Goal: Task Accomplishment & Management: Use online tool/utility

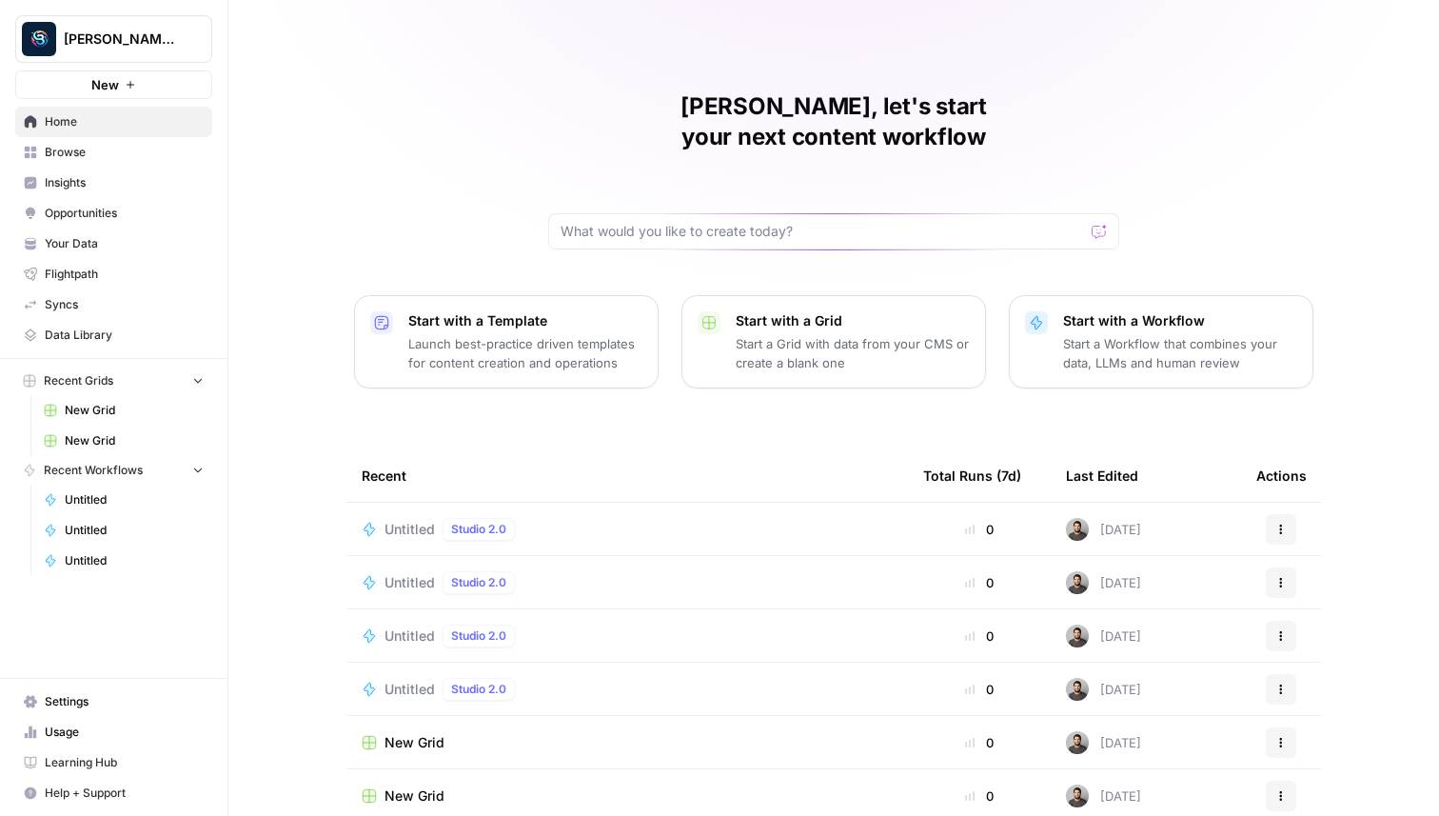
click at [100, 702] on span "Settings" at bounding box center [124, 701] width 159 height 17
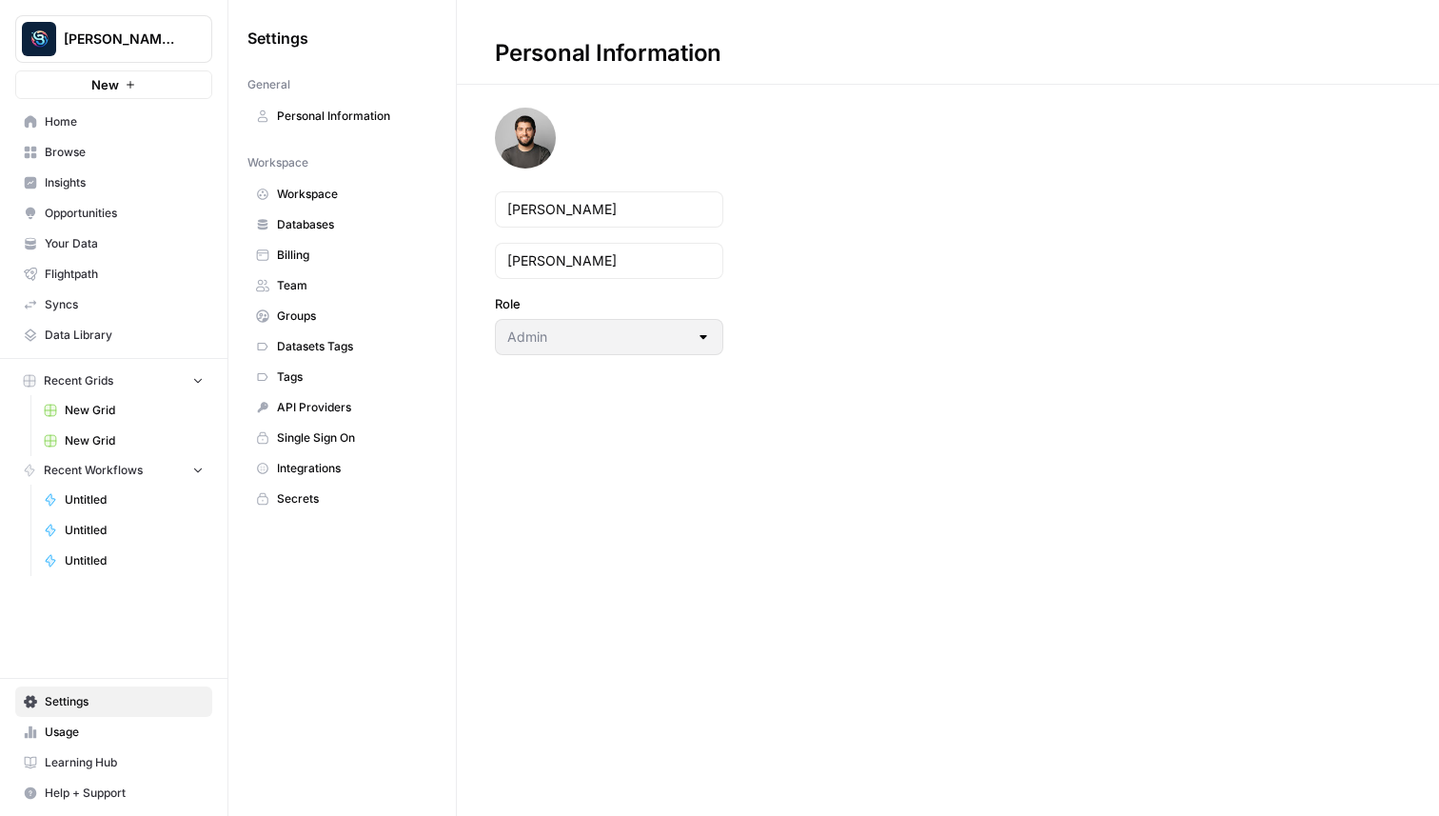
click at [337, 218] on span "Databases" at bounding box center [352, 224] width 151 height 17
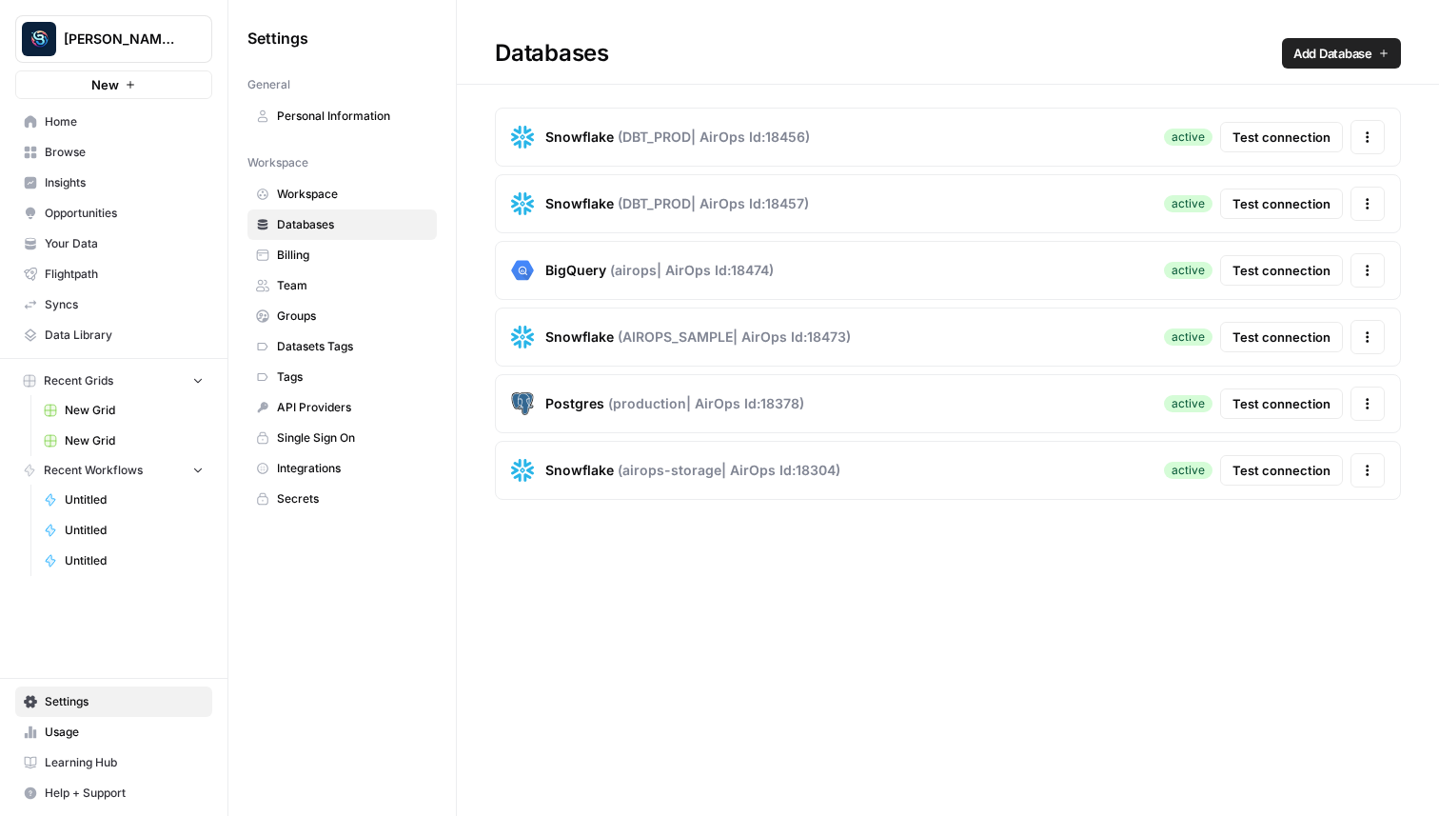
click at [337, 181] on link "Workspace" at bounding box center [341, 194] width 189 height 30
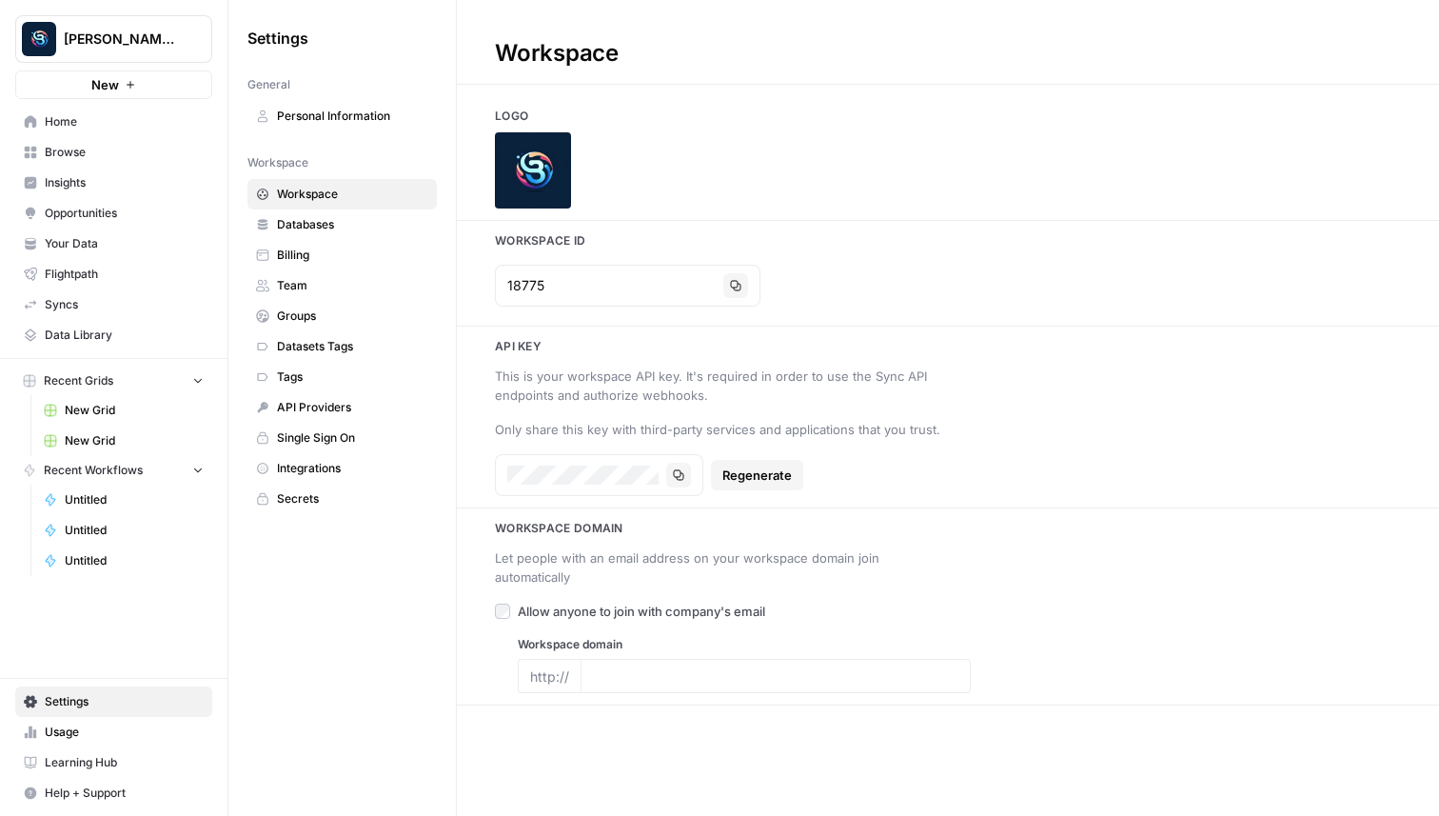
click at [335, 461] on span "Integrations" at bounding box center [352, 468] width 151 height 17
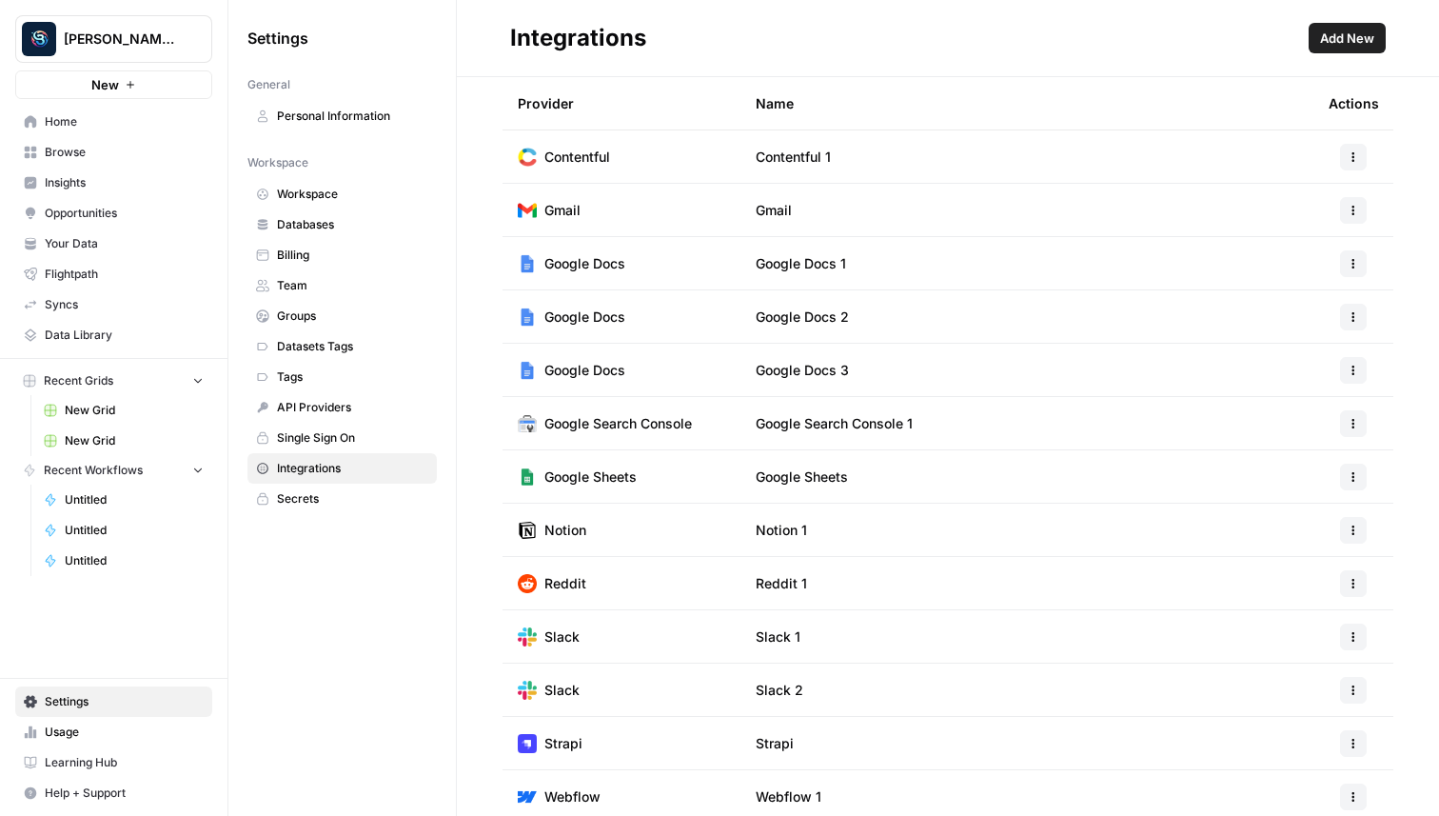
click at [1323, 32] on span "Add New" at bounding box center [1347, 38] width 54 height 19
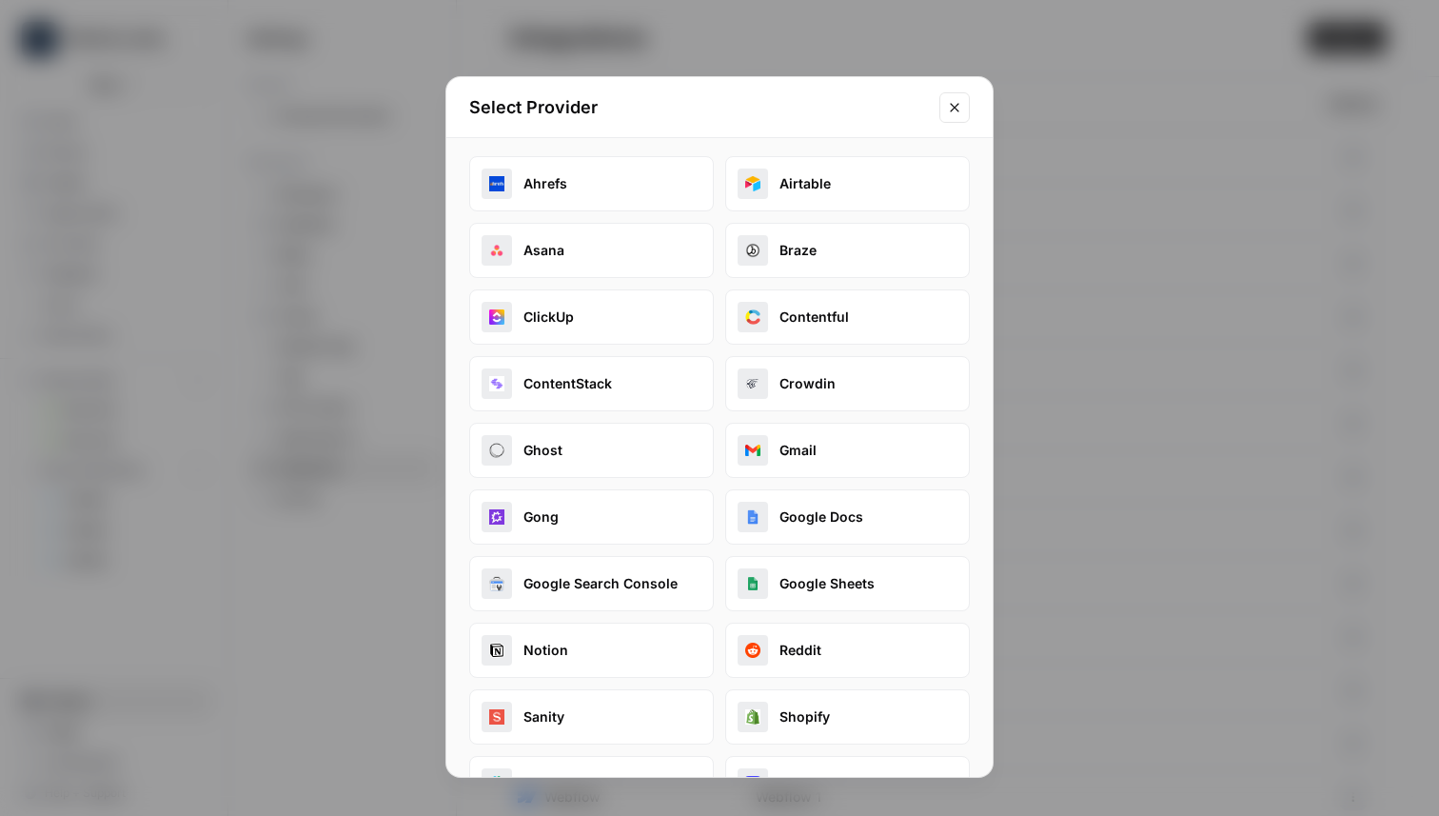
scroll to position [195, 0]
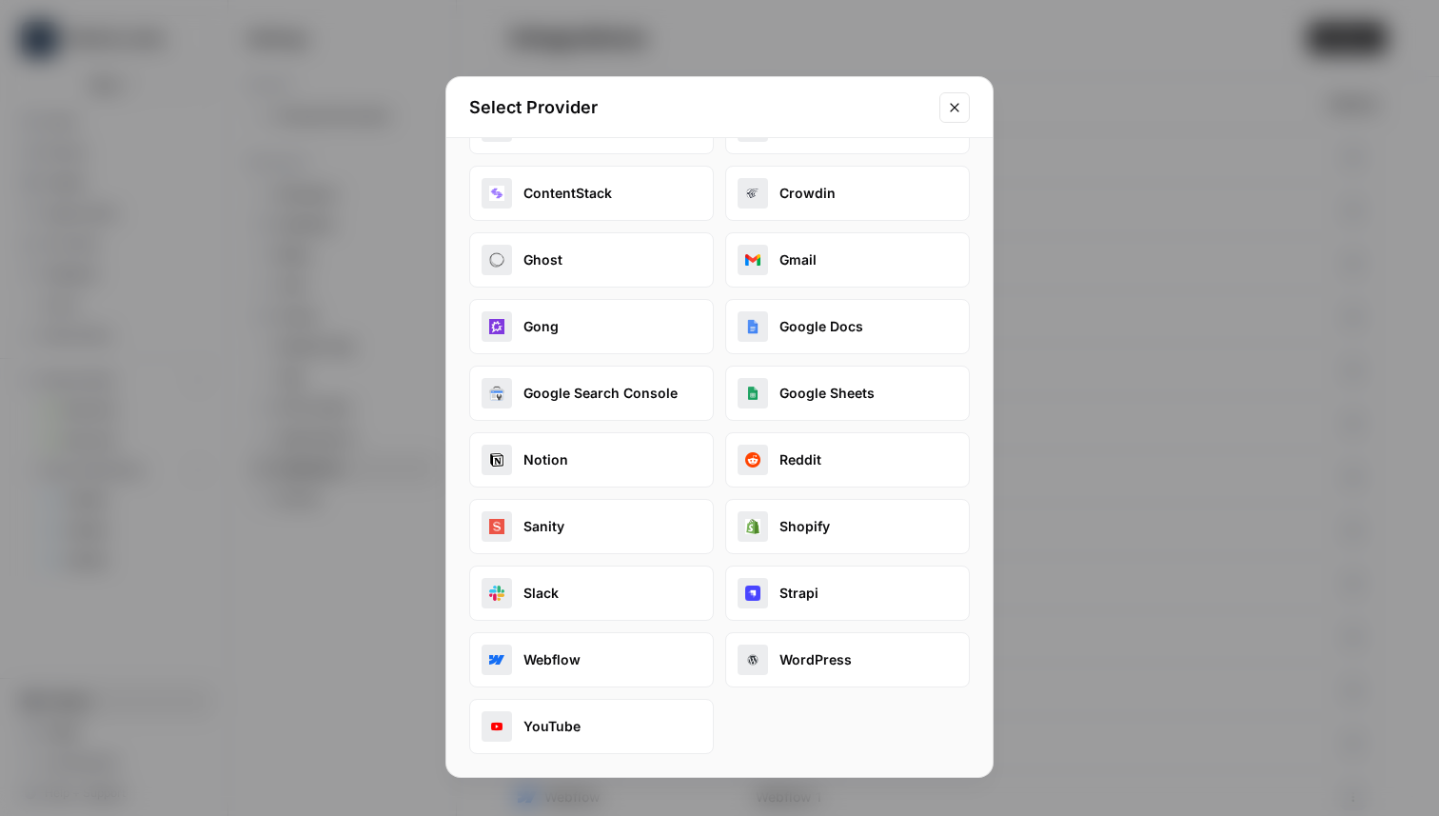
click at [577, 604] on button "Slack" at bounding box center [591, 592] width 245 height 55
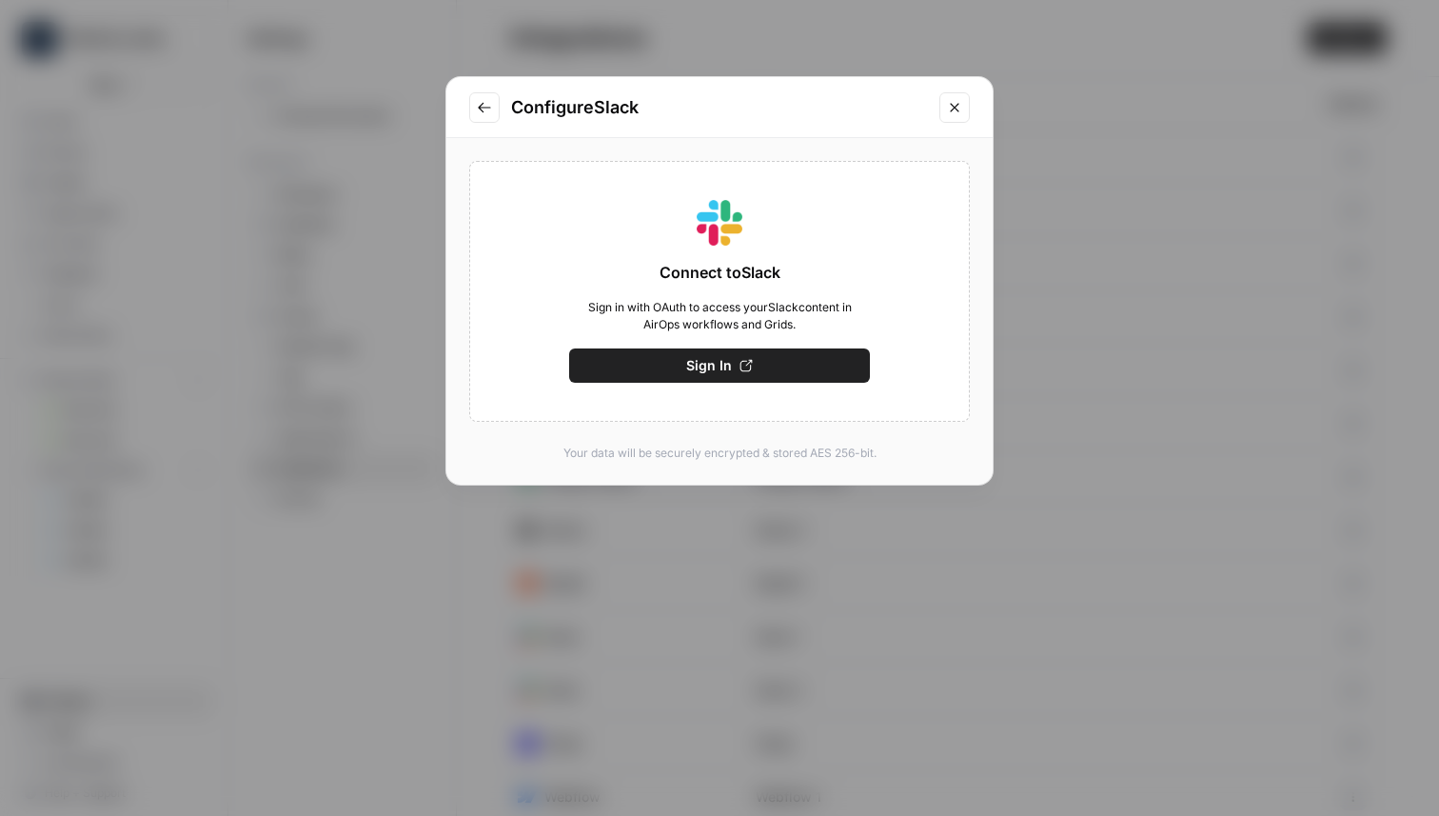
click at [731, 355] on button "Sign In" at bounding box center [719, 365] width 301 height 34
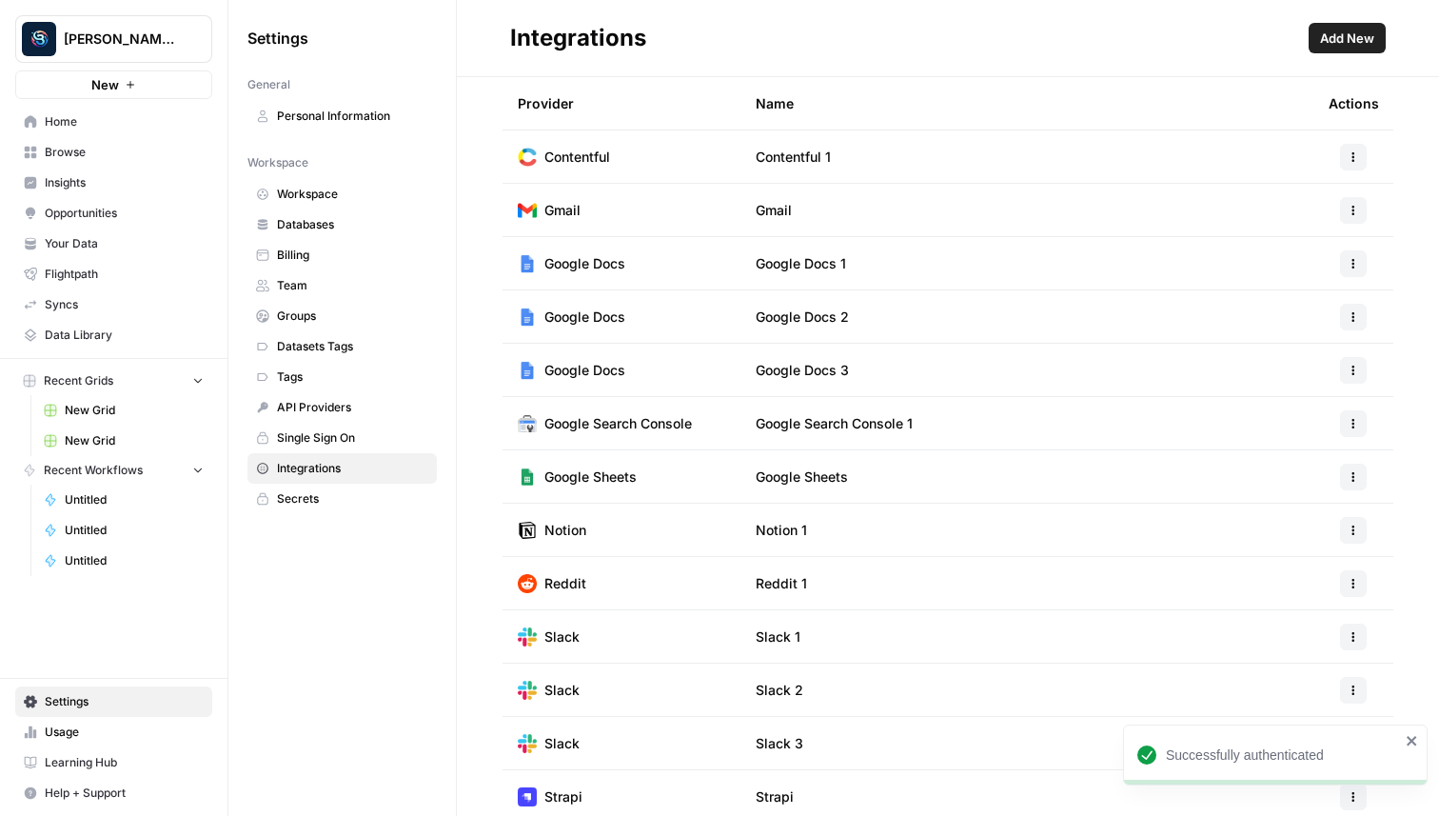
click at [174, 77] on button "New" at bounding box center [113, 84] width 197 height 29
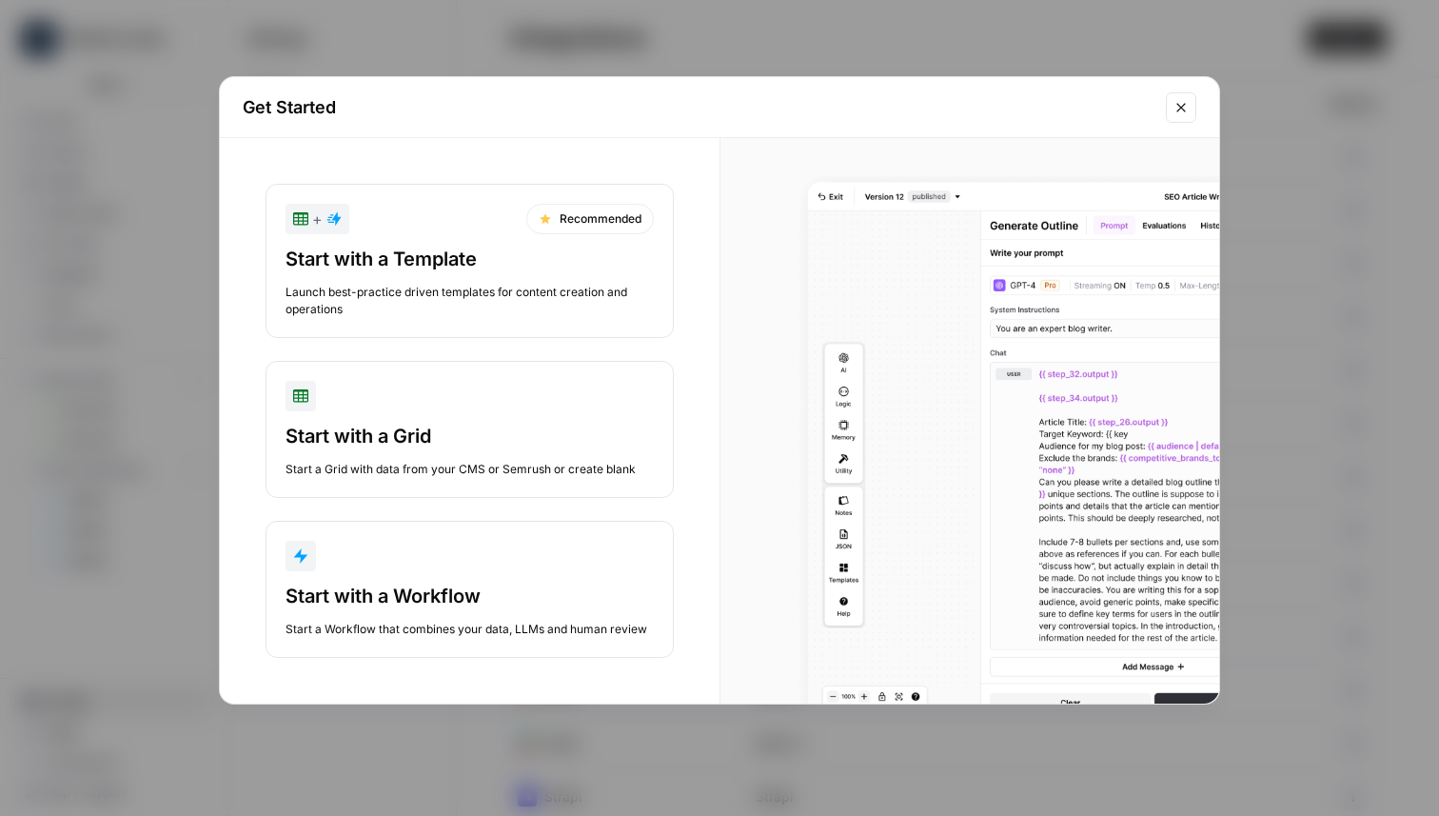
click at [420, 624] on div "Start a Workflow that combines your data, LLMs and human review" at bounding box center [470, 628] width 368 height 17
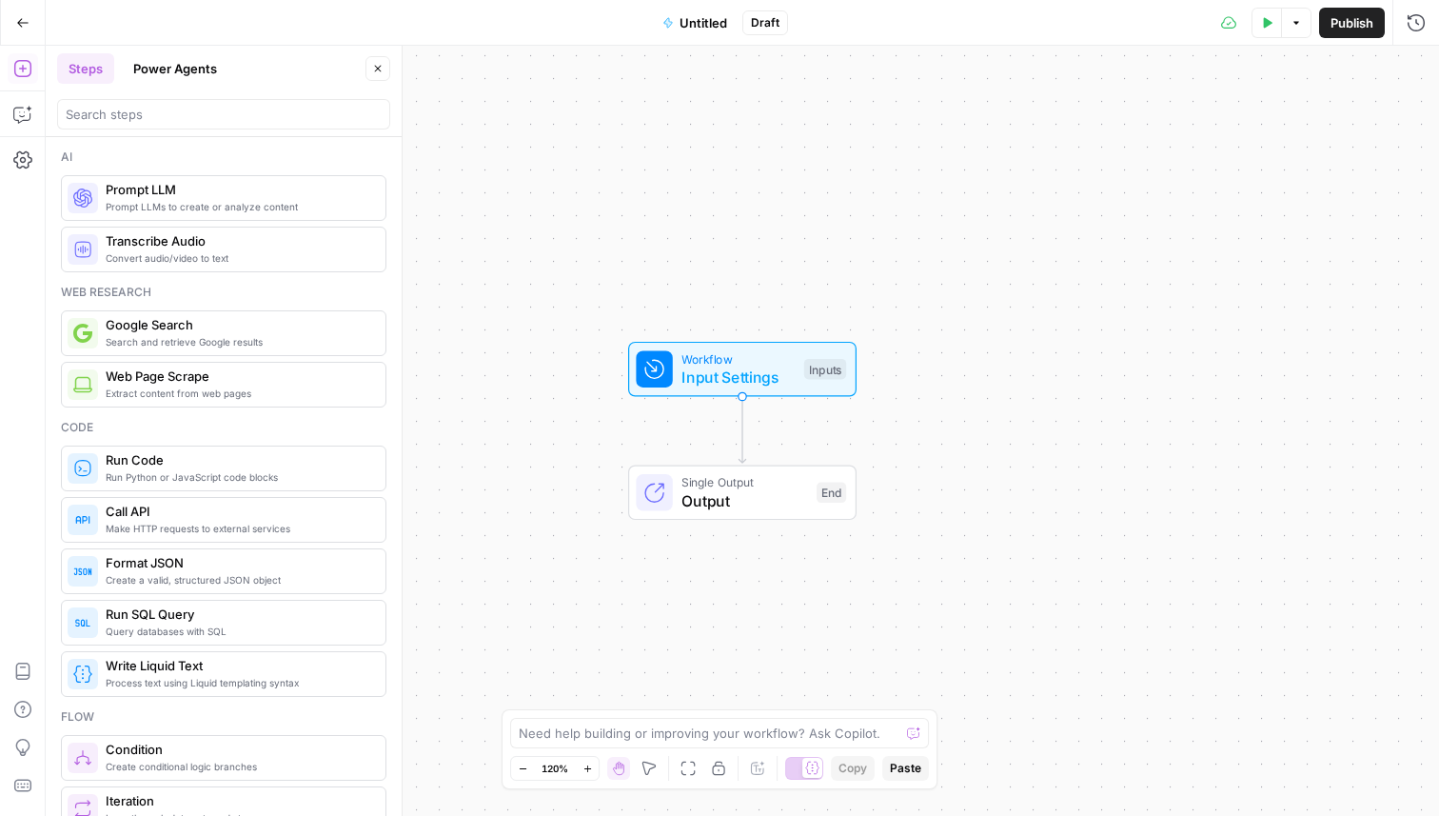
click at [245, 129] on header "Steps Power Agents Close" at bounding box center [224, 91] width 356 height 91
click at [242, 120] on input "search" at bounding box center [224, 114] width 316 height 19
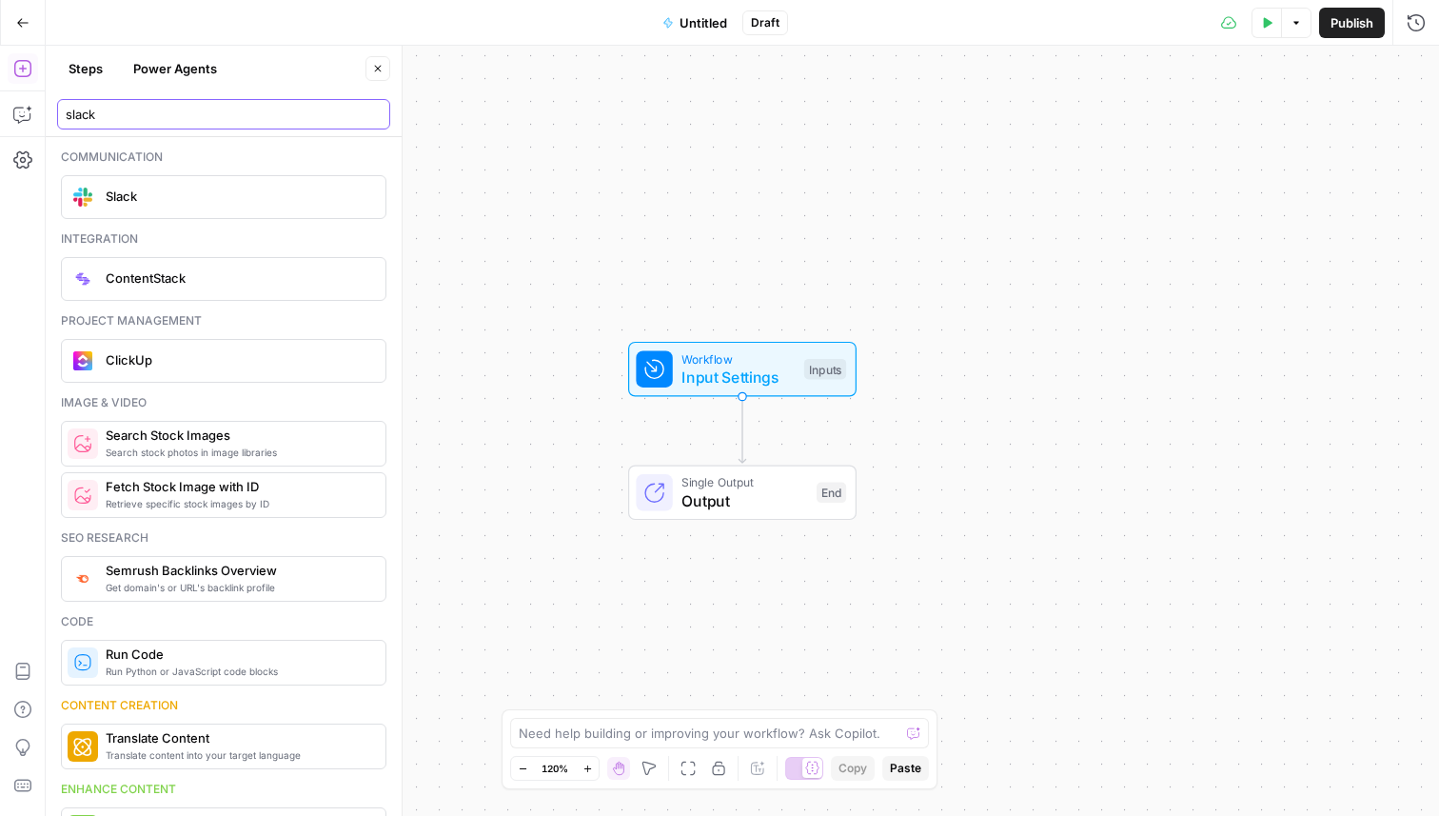
type input "slack"
click at [200, 198] on span "Slack" at bounding box center [238, 196] width 265 height 19
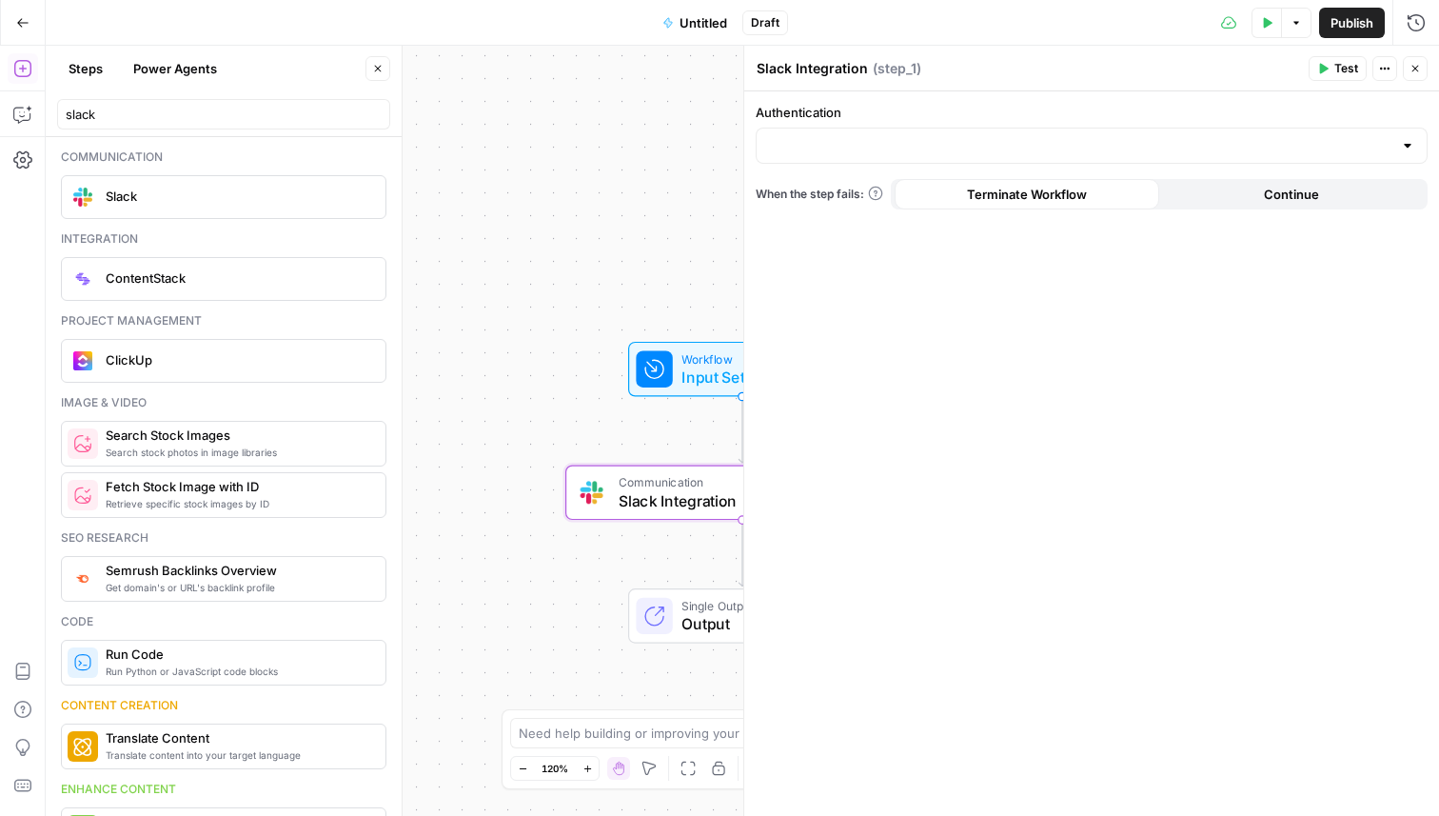
drag, startPoint x: 629, startPoint y: 132, endPoint x: 474, endPoint y: 106, distance: 157.4
click at [480, 107] on div "Workflow Input Settings Inputs Communication Slack Integration Step 1 Single Ou…" at bounding box center [742, 431] width 1393 height 770
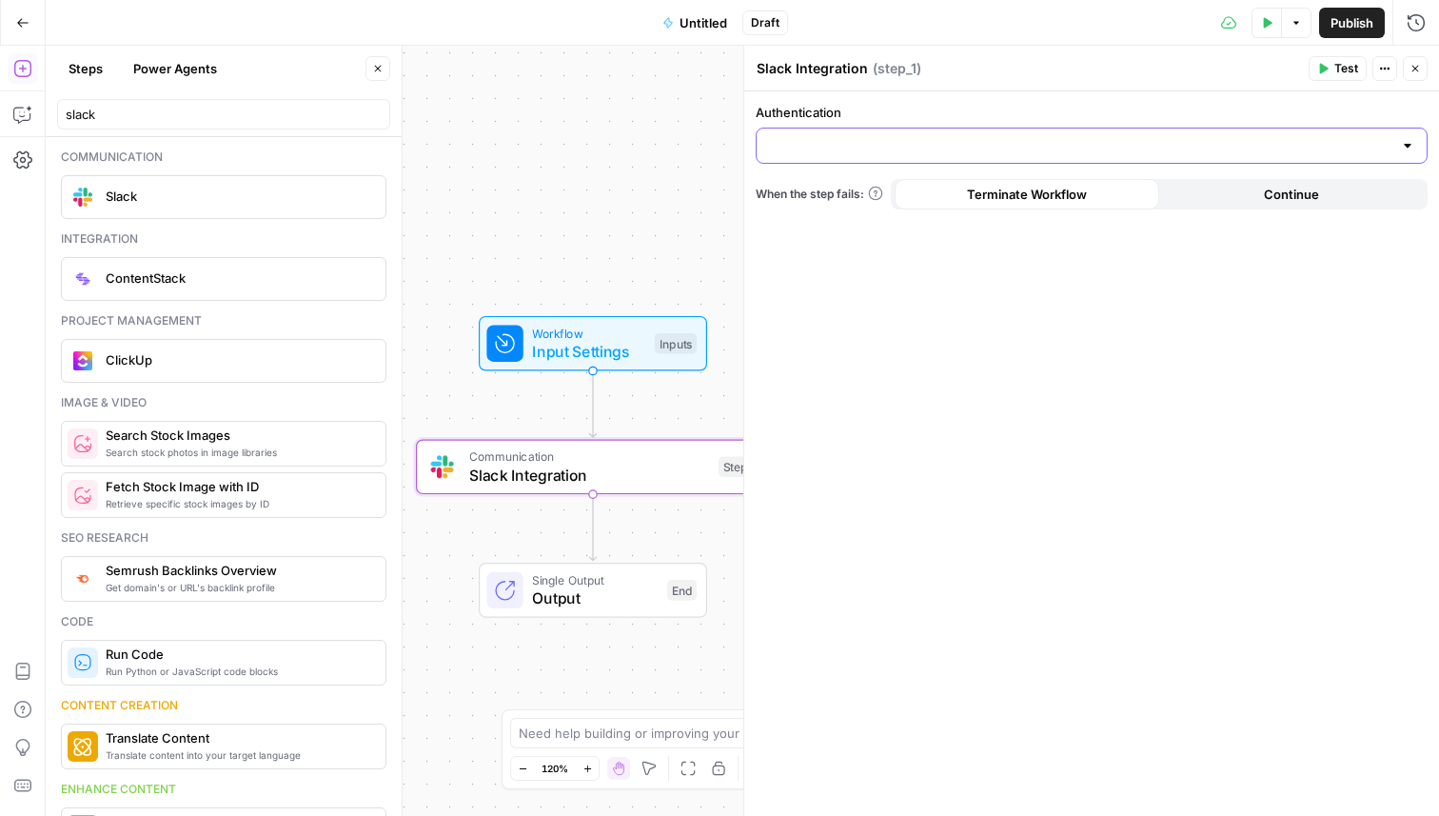
click at [812, 139] on input "Authentication" at bounding box center [1080, 145] width 624 height 19
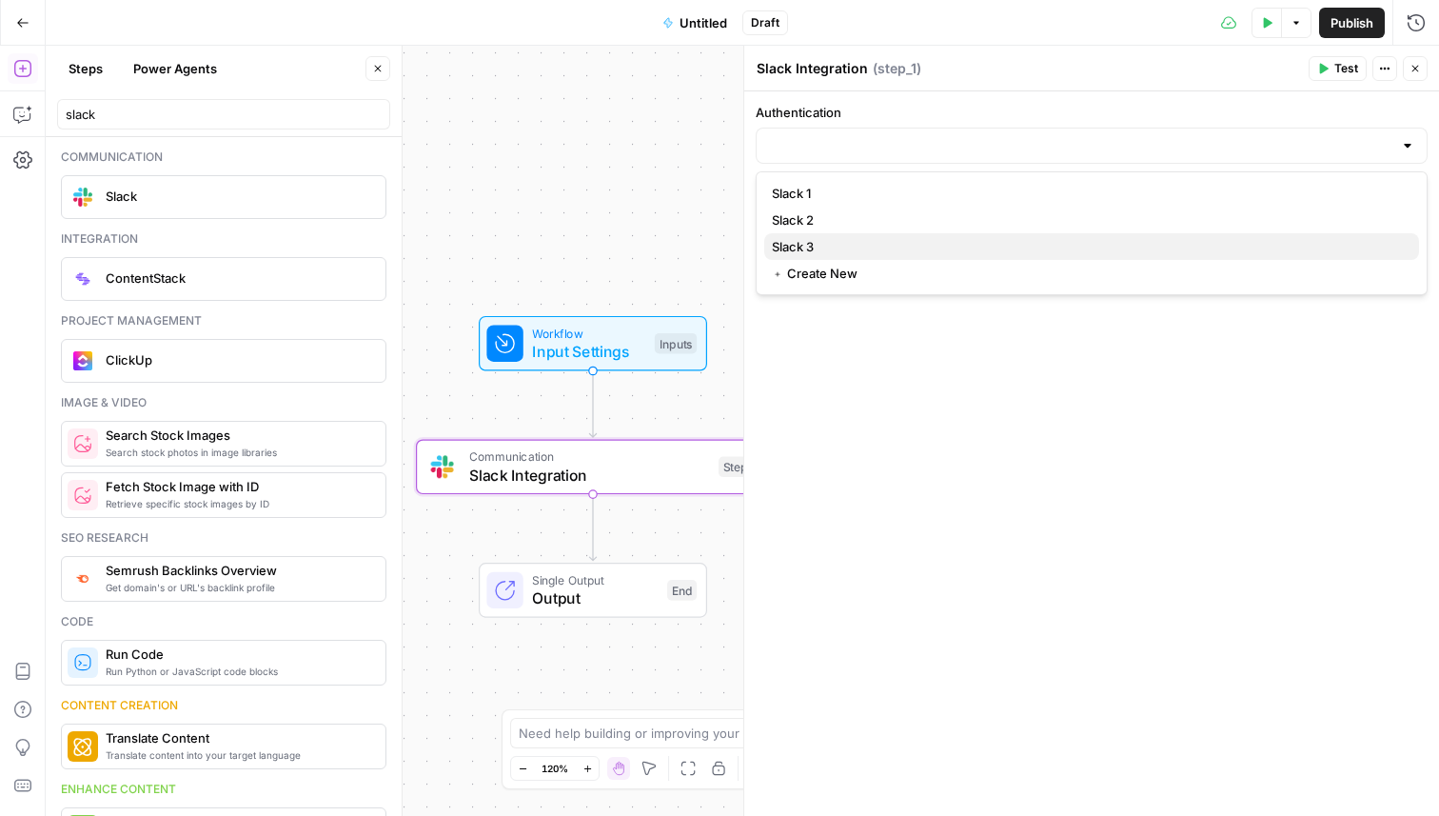
click at [821, 242] on span "Slack 3" at bounding box center [1088, 246] width 632 height 19
type input "Slack 3"
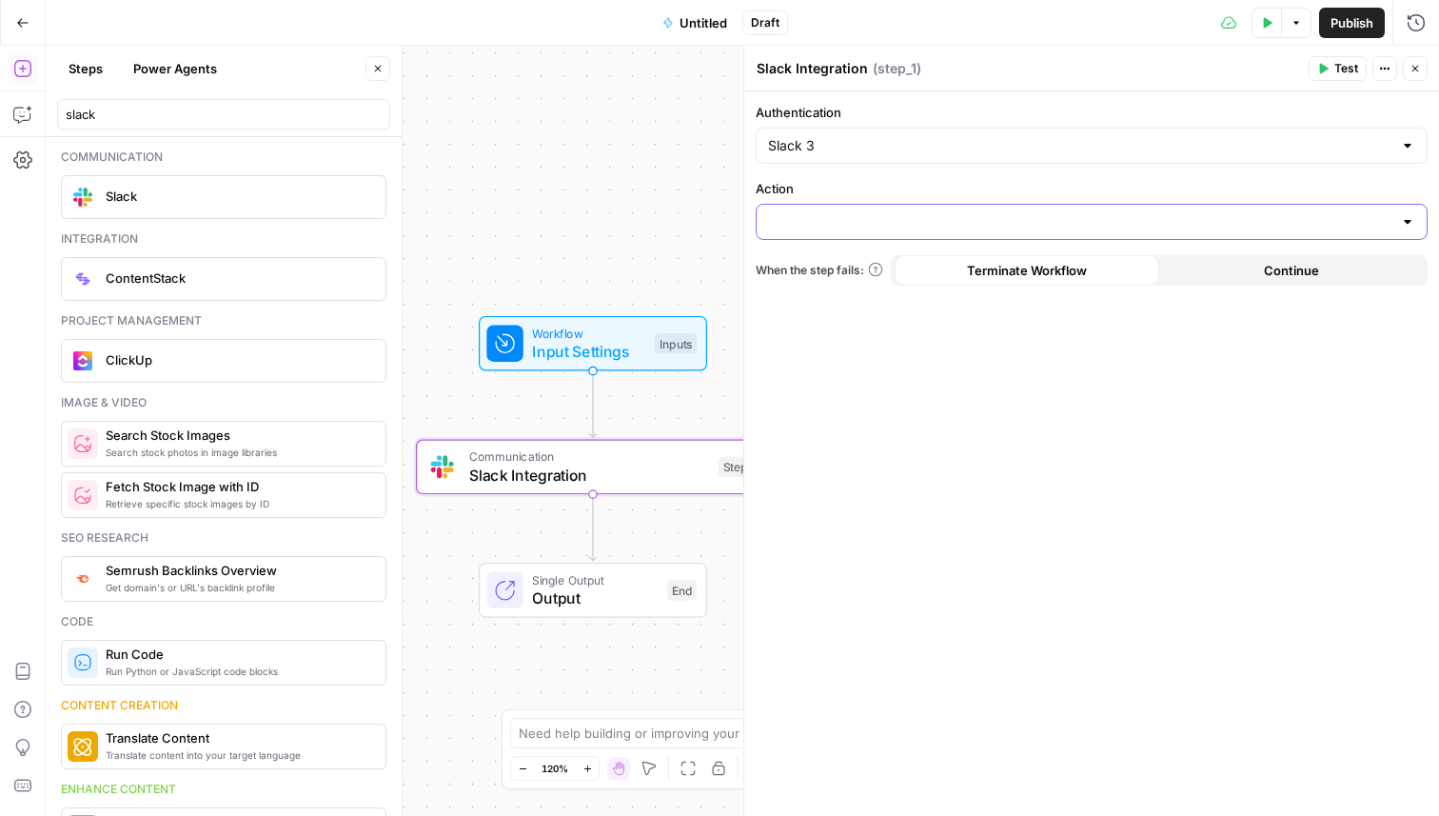
click at [824, 227] on input "Action" at bounding box center [1080, 221] width 624 height 19
click at [832, 269] on span "Send Channel Message" at bounding box center [1088, 269] width 632 height 19
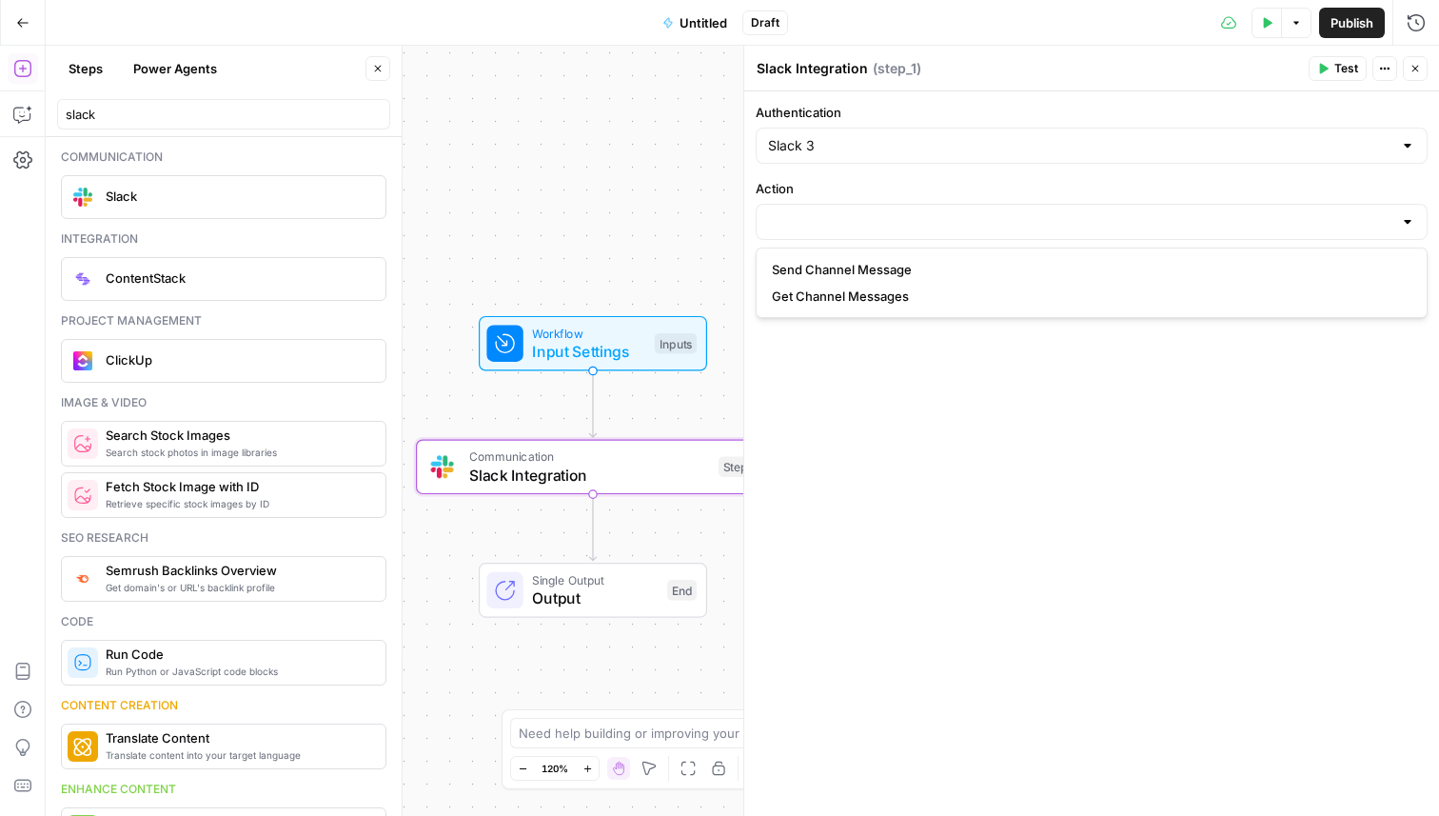
type input "Send Channel Message"
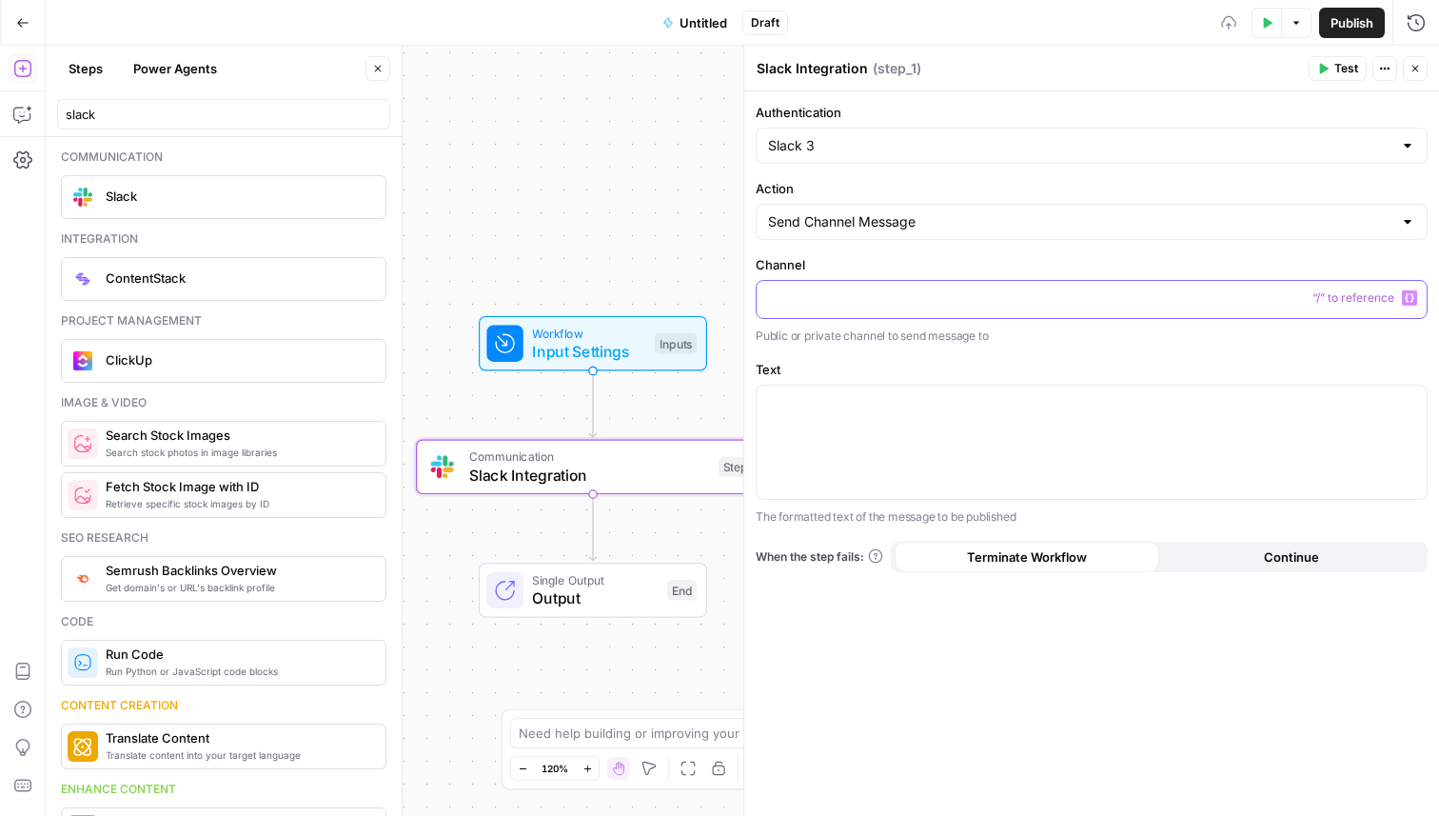
click at [824, 288] on p at bounding box center [1091, 297] width 647 height 19
click at [893, 448] on div at bounding box center [1092, 441] width 670 height 113
click at [1322, 59] on button "Test" at bounding box center [1338, 68] width 58 height 25
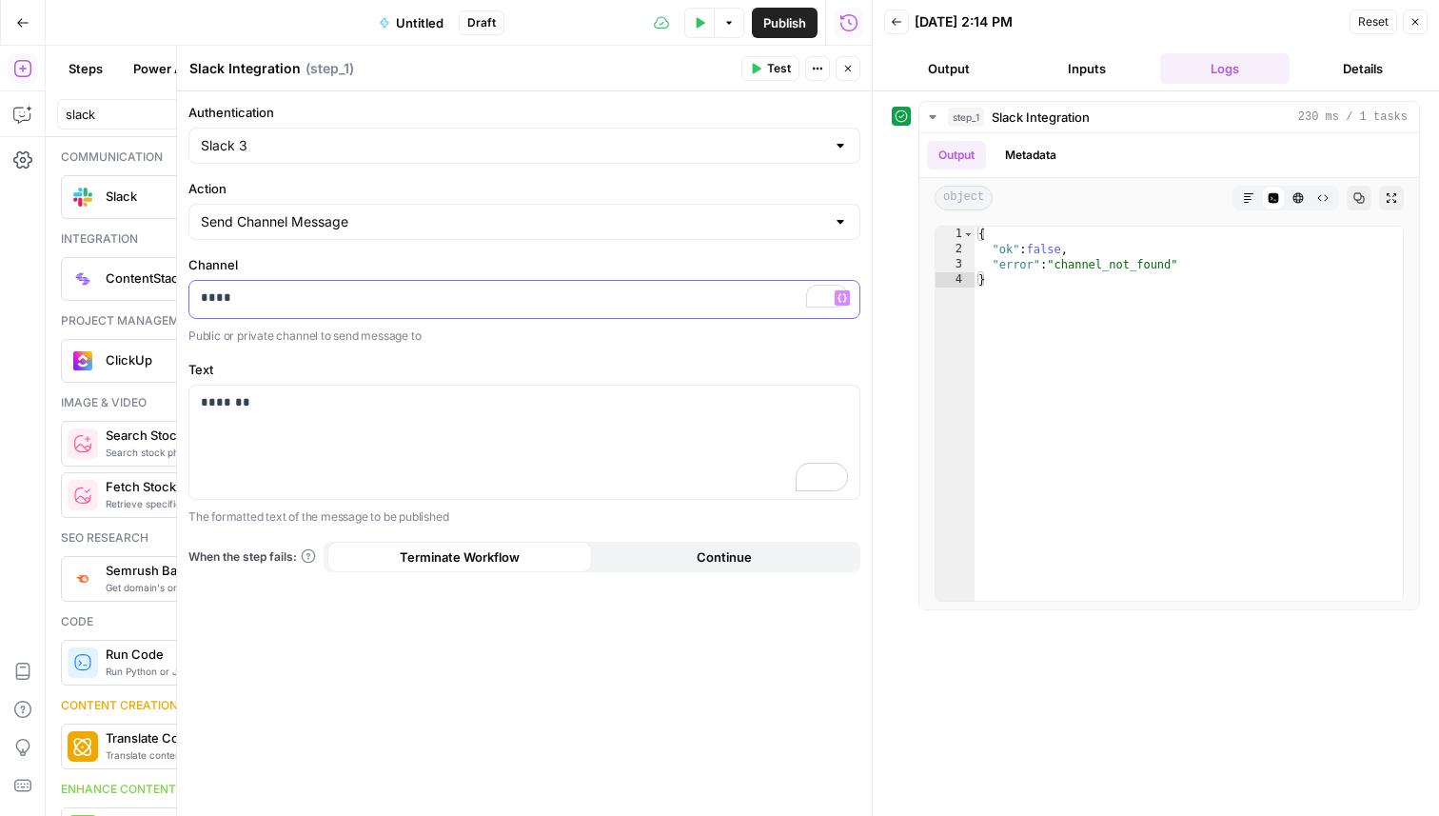
click at [223, 296] on p "****" at bounding box center [524, 297] width 647 height 19
click at [771, 65] on span "Test" at bounding box center [779, 68] width 24 height 17
click at [212, 286] on div "*****" at bounding box center [524, 299] width 670 height 37
click at [212, 297] on p "*****" at bounding box center [524, 297] width 647 height 19
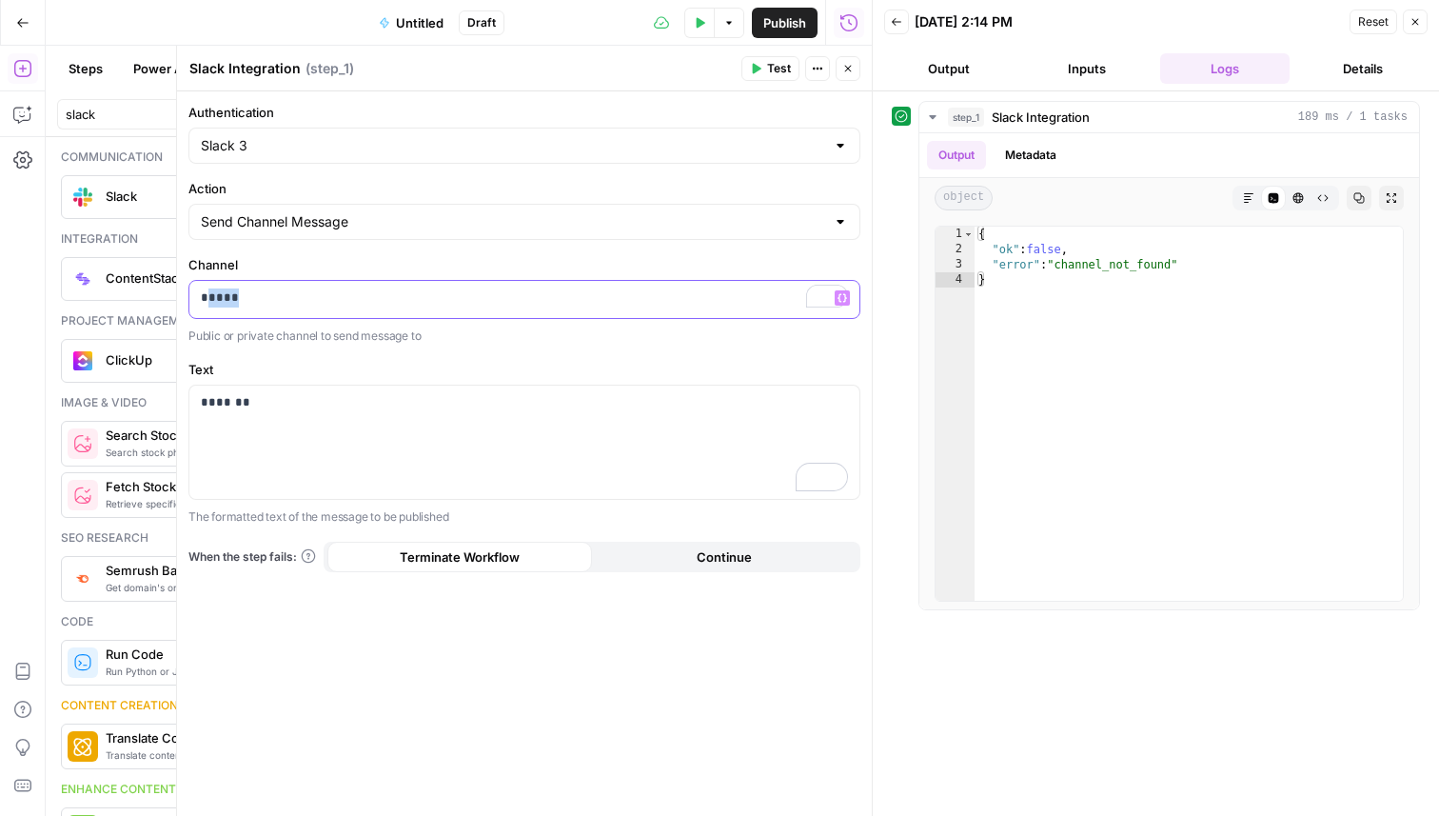
click at [212, 297] on p "*****" at bounding box center [524, 297] width 647 height 19
click at [781, 61] on span "Test" at bounding box center [779, 68] width 24 height 17
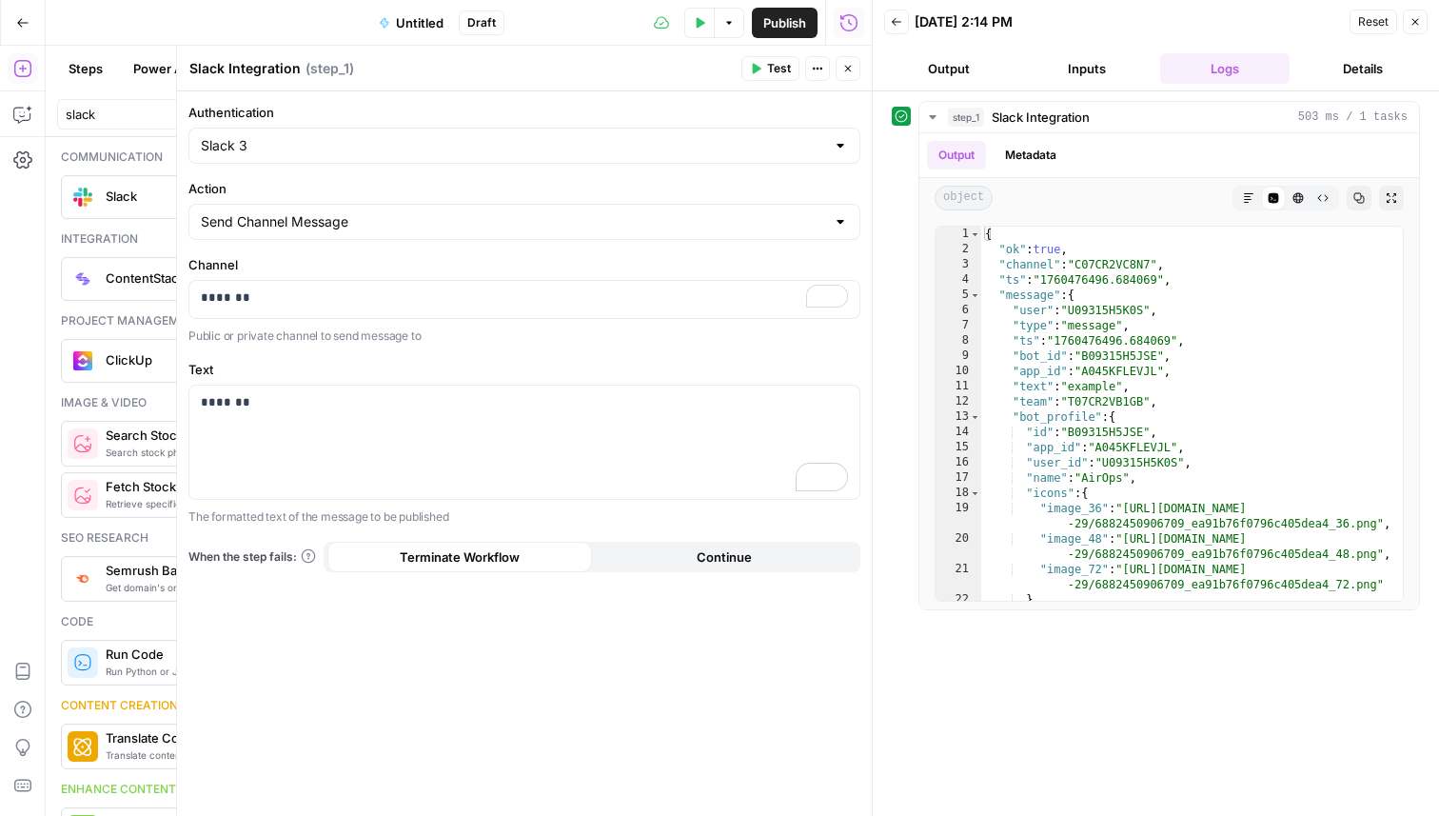
click at [1410, 23] on icon "button" at bounding box center [1414, 21] width 11 height 11
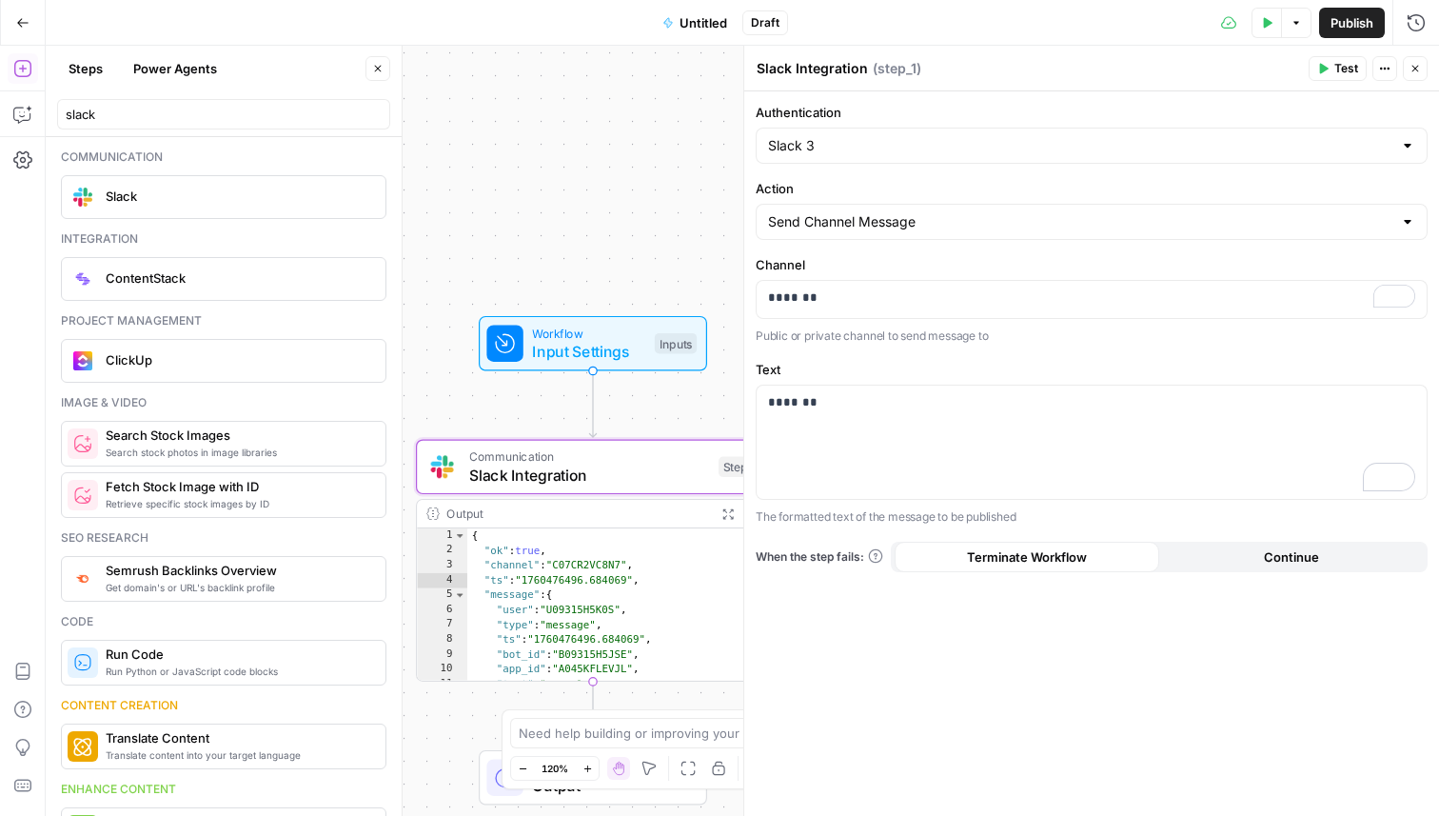
click at [1413, 69] on icon "button" at bounding box center [1414, 68] width 11 height 11
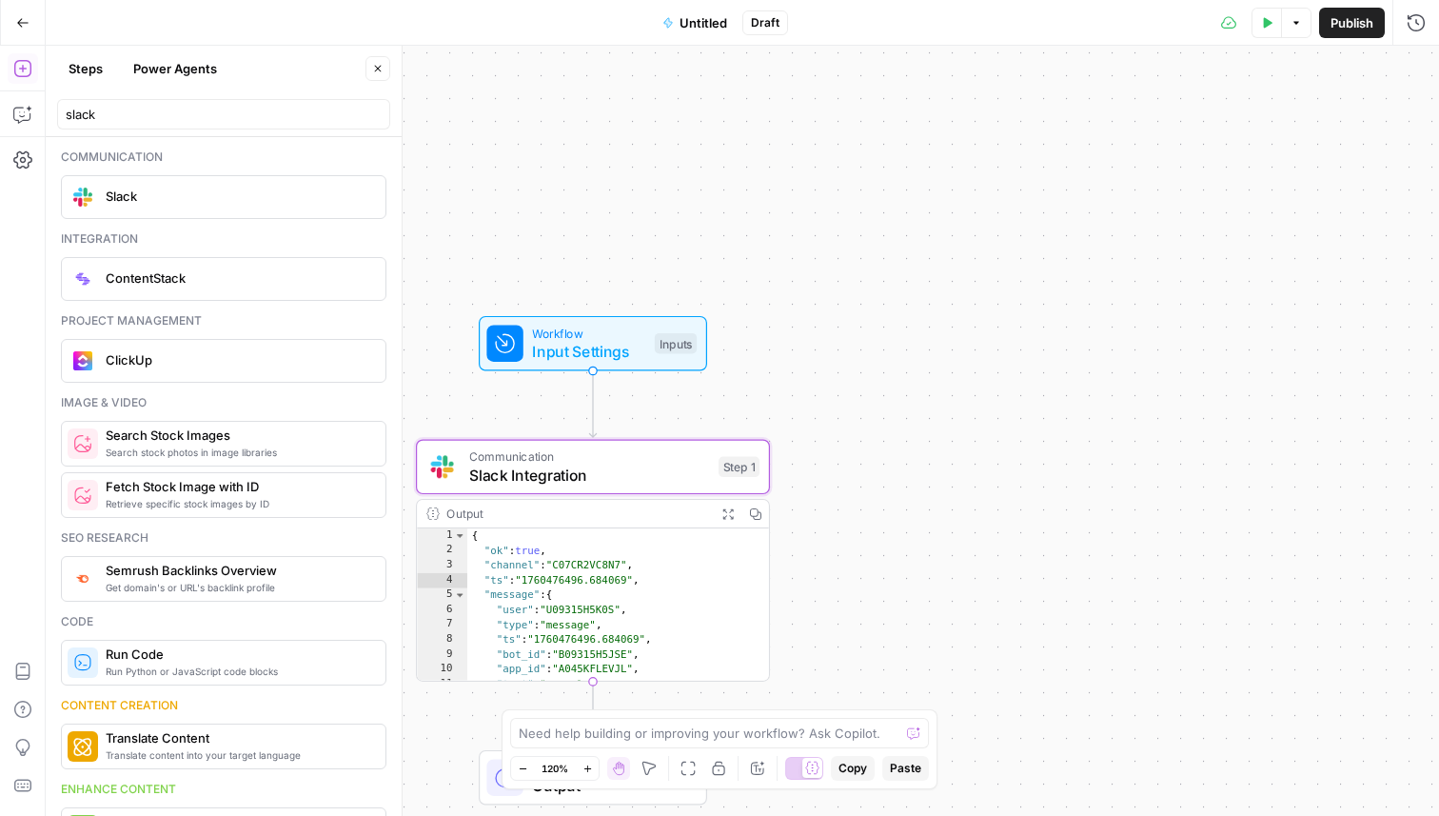
click at [18, 23] on icon "button" at bounding box center [22, 22] width 13 height 13
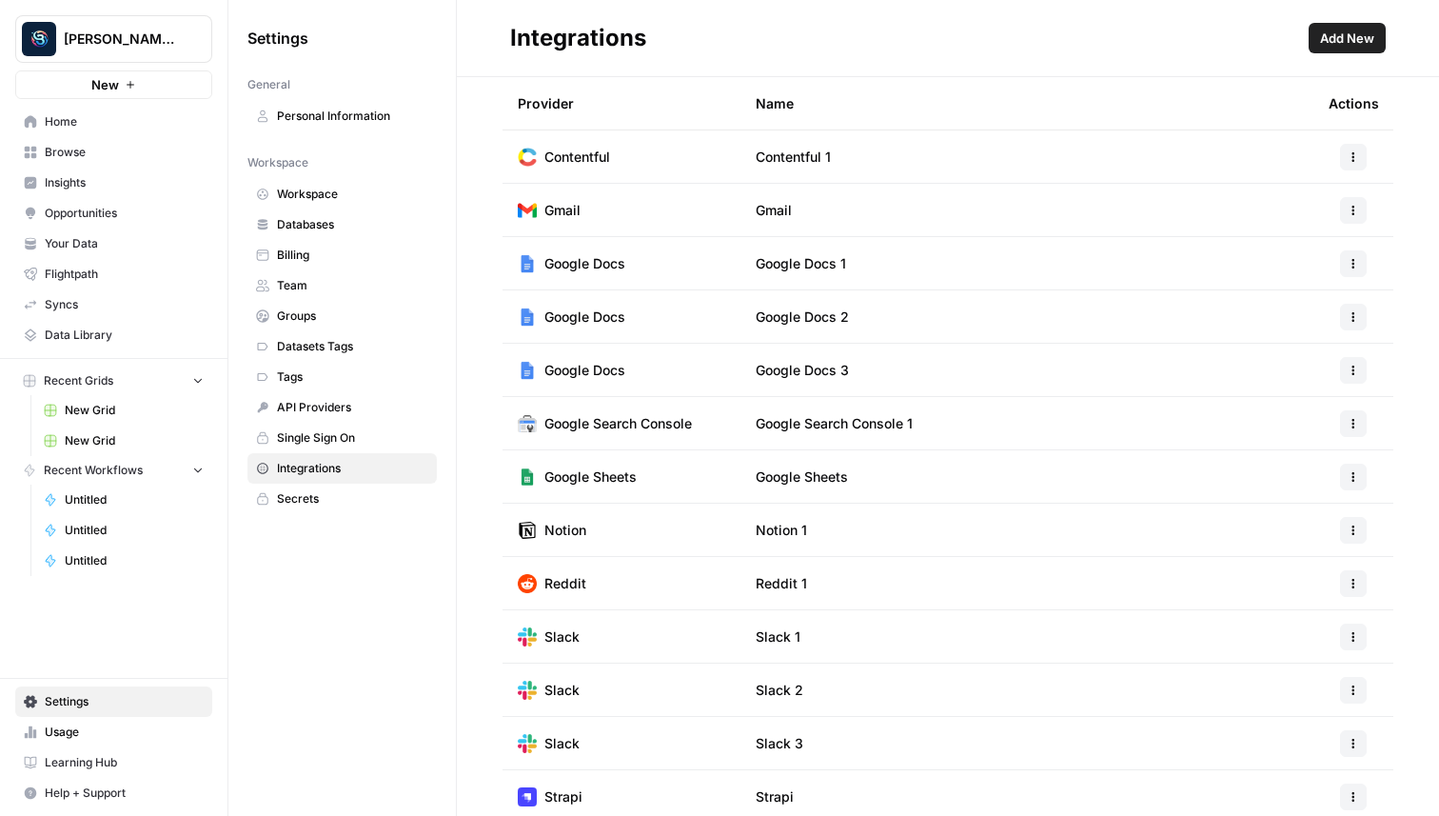
click at [1341, 46] on span "Add New" at bounding box center [1347, 38] width 54 height 19
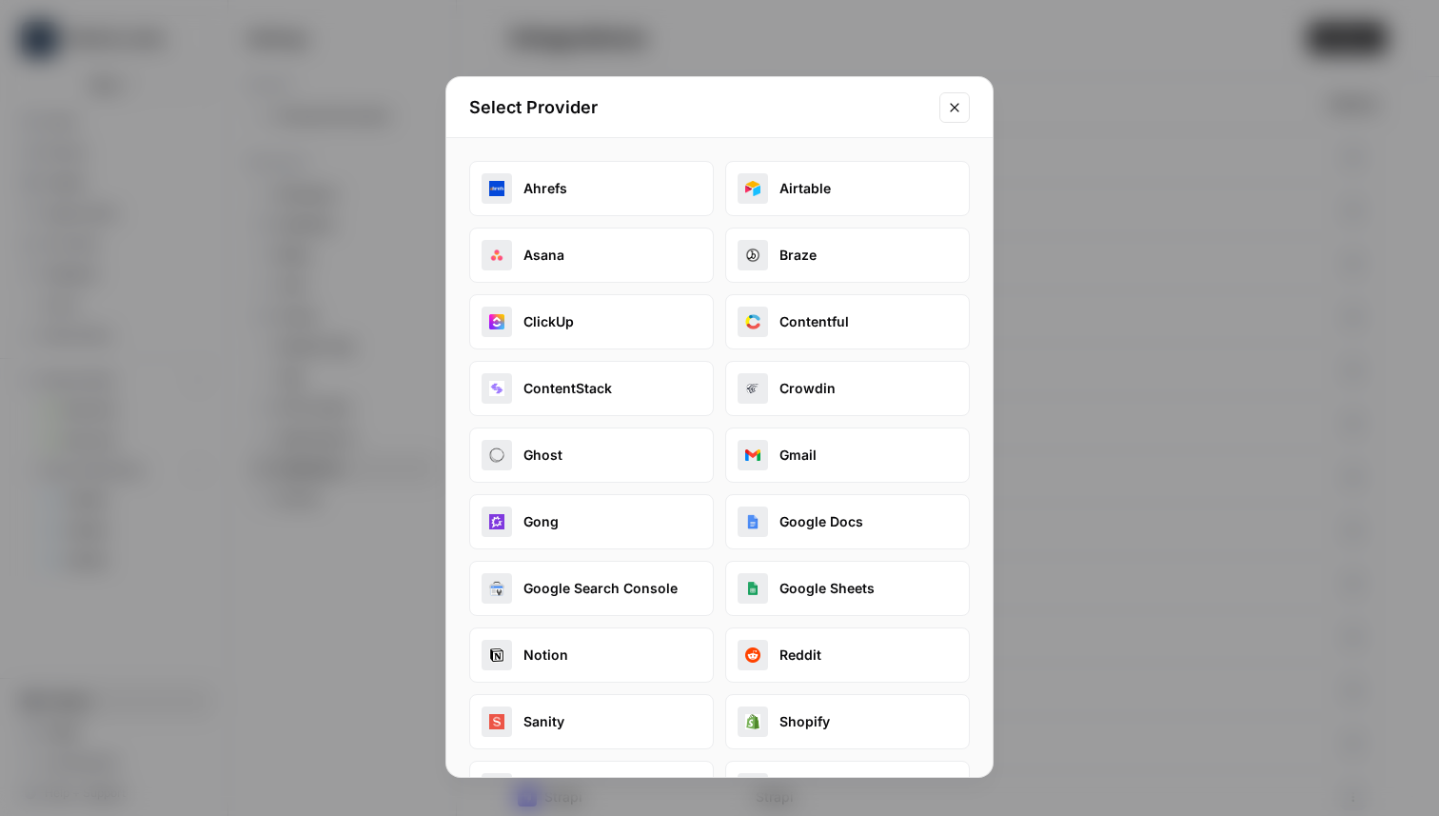
click at [962, 98] on button "Close modal" at bounding box center [954, 107] width 30 height 30
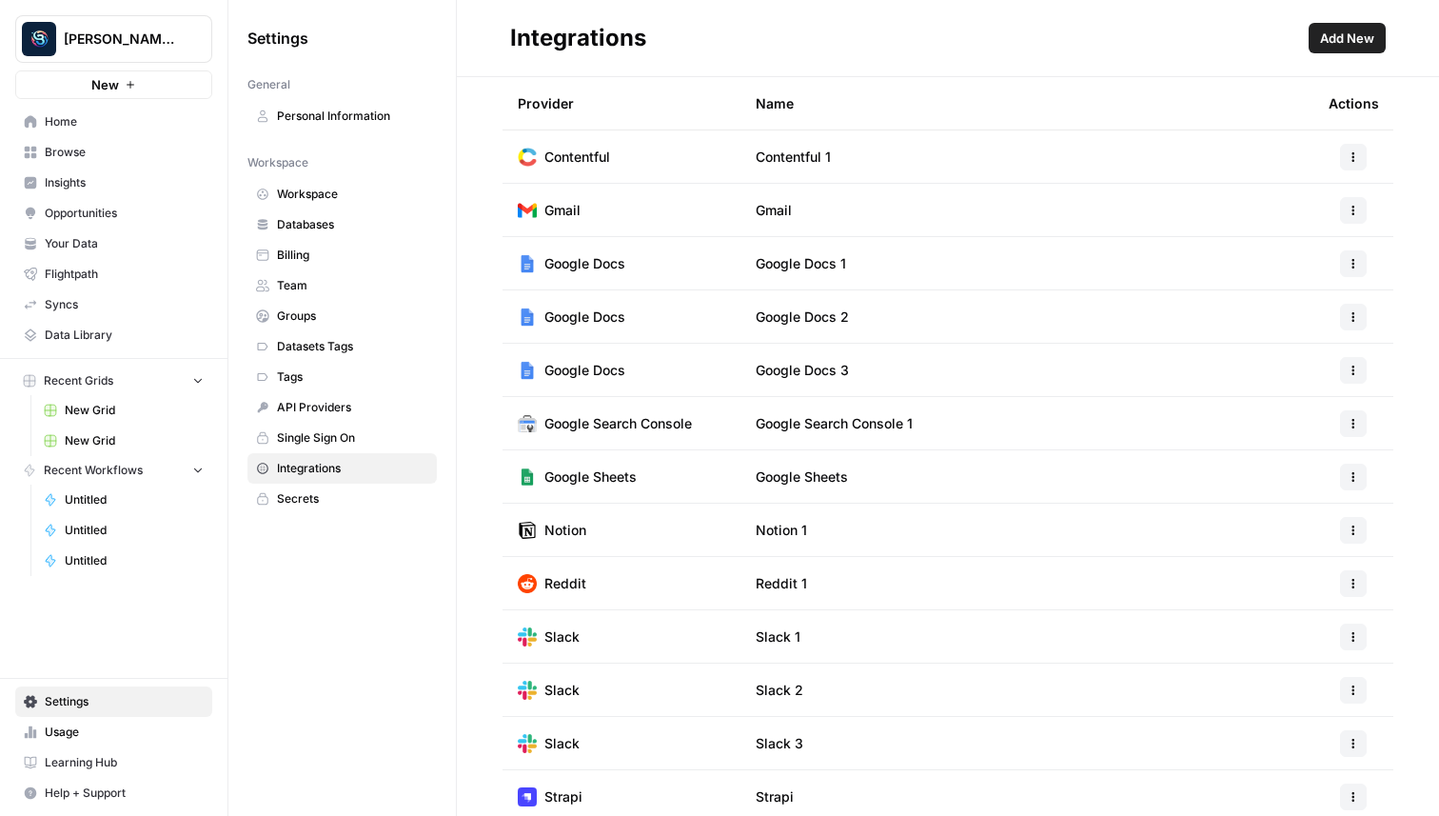
click at [1370, 43] on span "Add New" at bounding box center [1347, 38] width 54 height 19
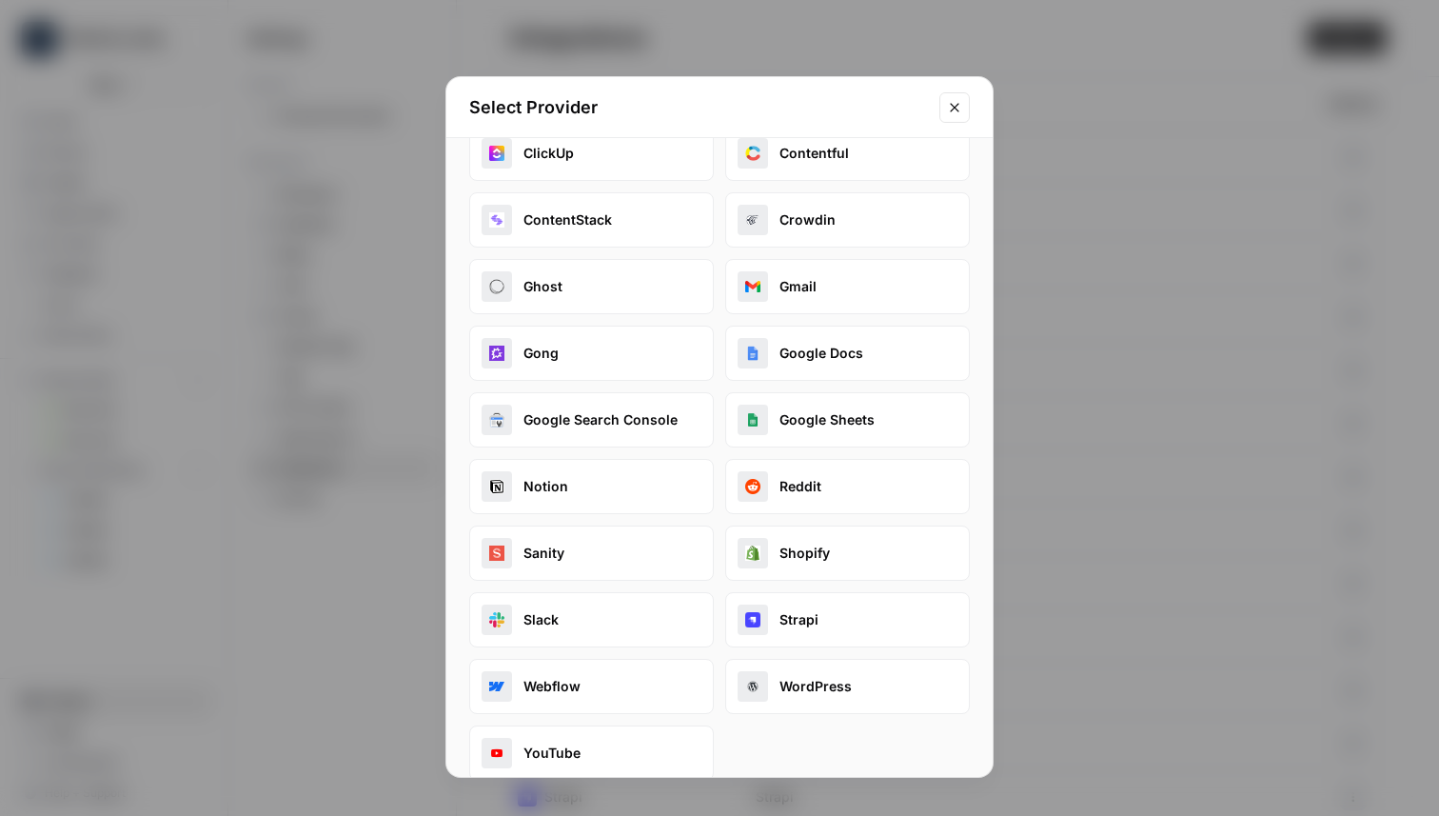
scroll to position [195, 0]
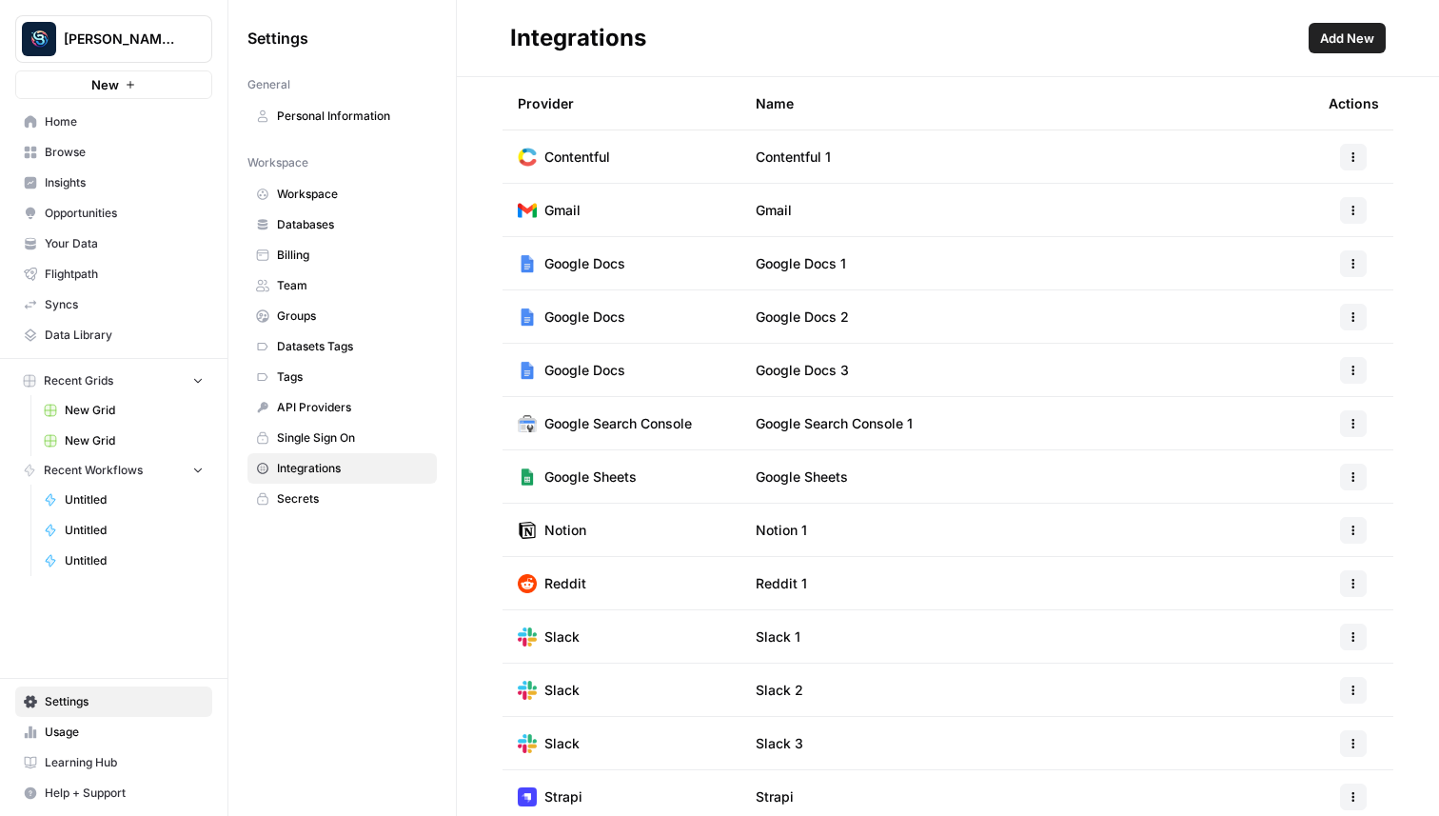
click at [1310, 48] on button "Add New" at bounding box center [1347, 38] width 77 height 30
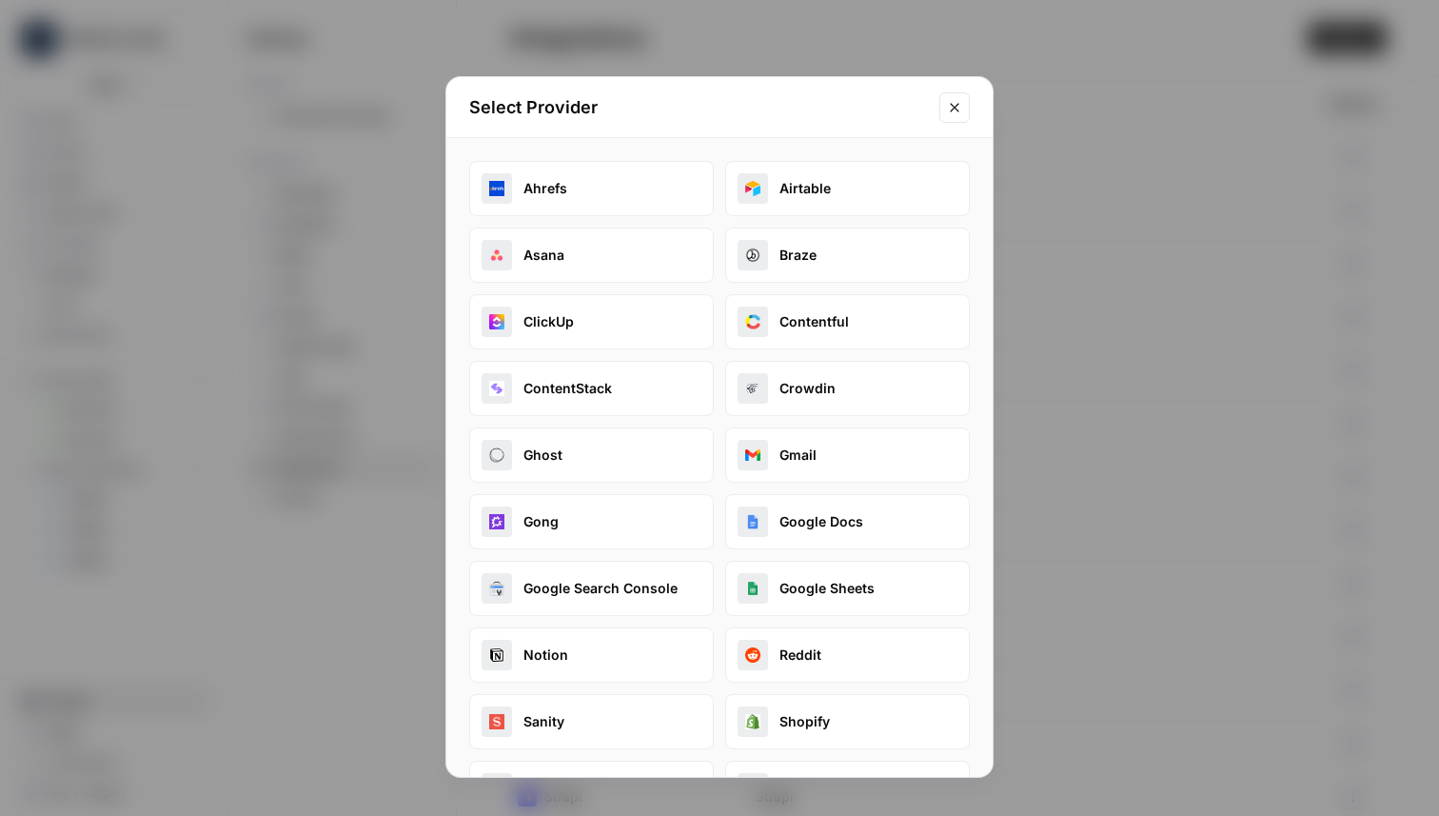
scroll to position [195, 0]
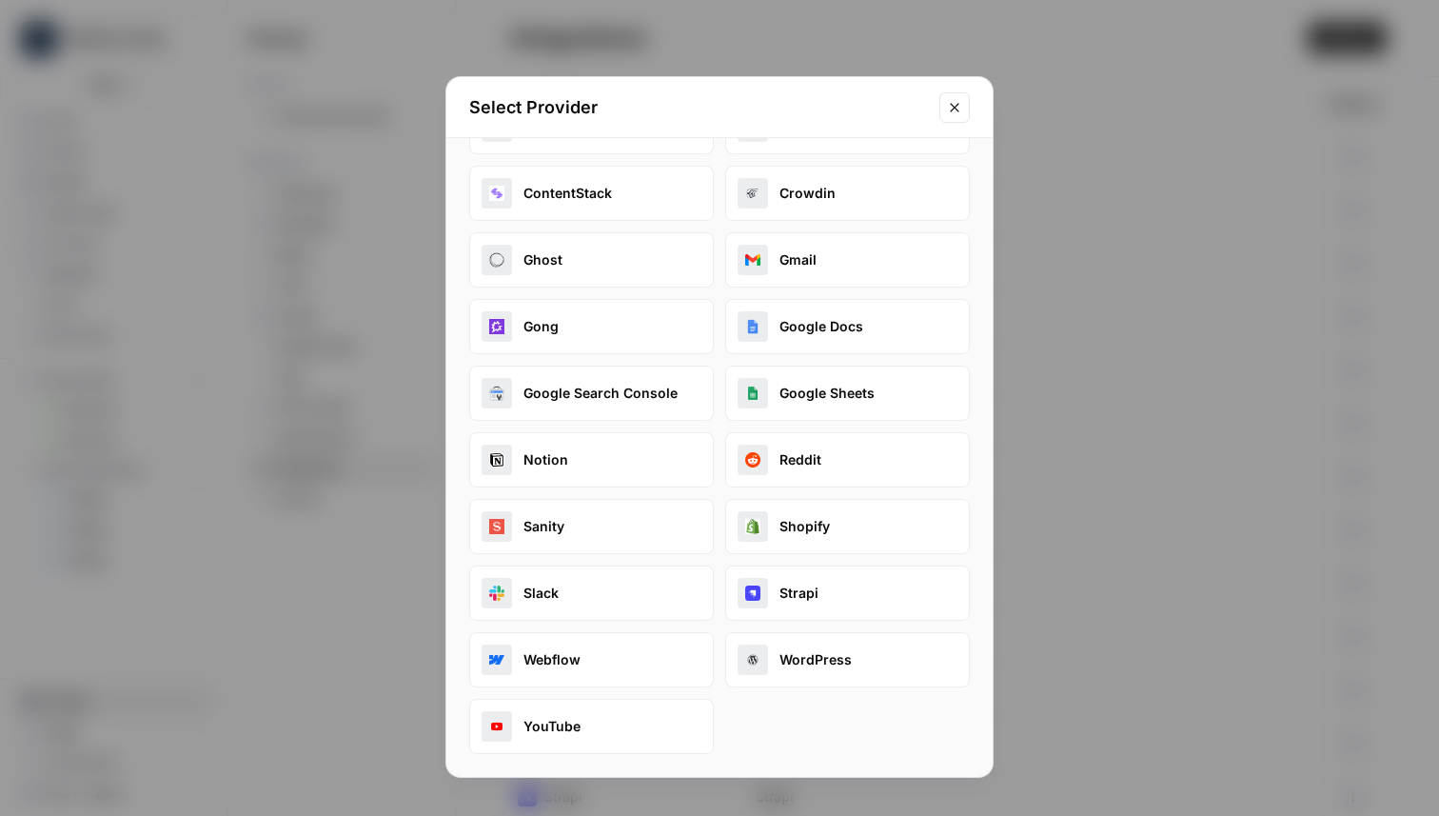
click at [562, 599] on button "Slack" at bounding box center [591, 592] width 245 height 55
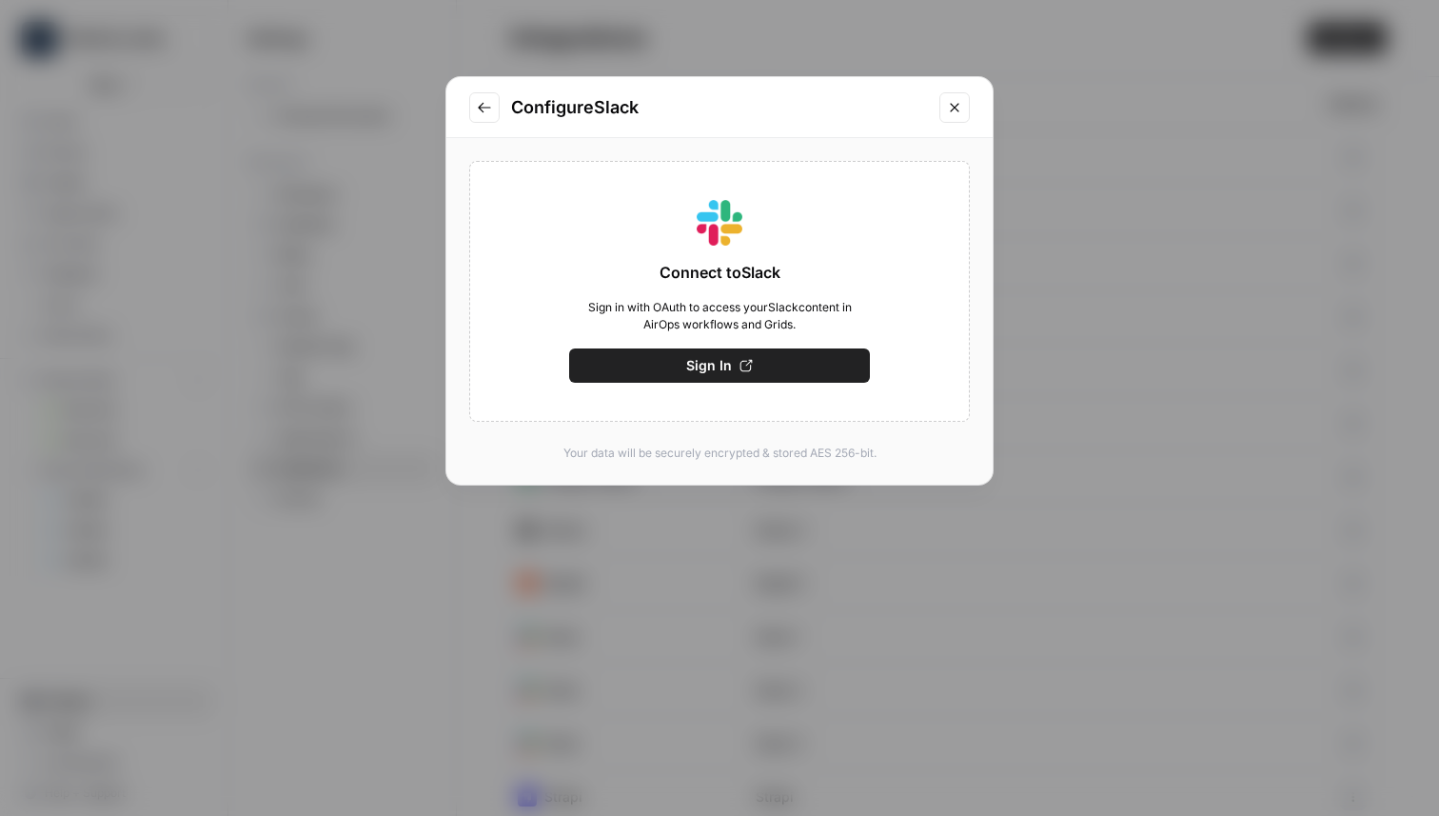
click at [663, 374] on button "Sign In" at bounding box center [719, 365] width 301 height 34
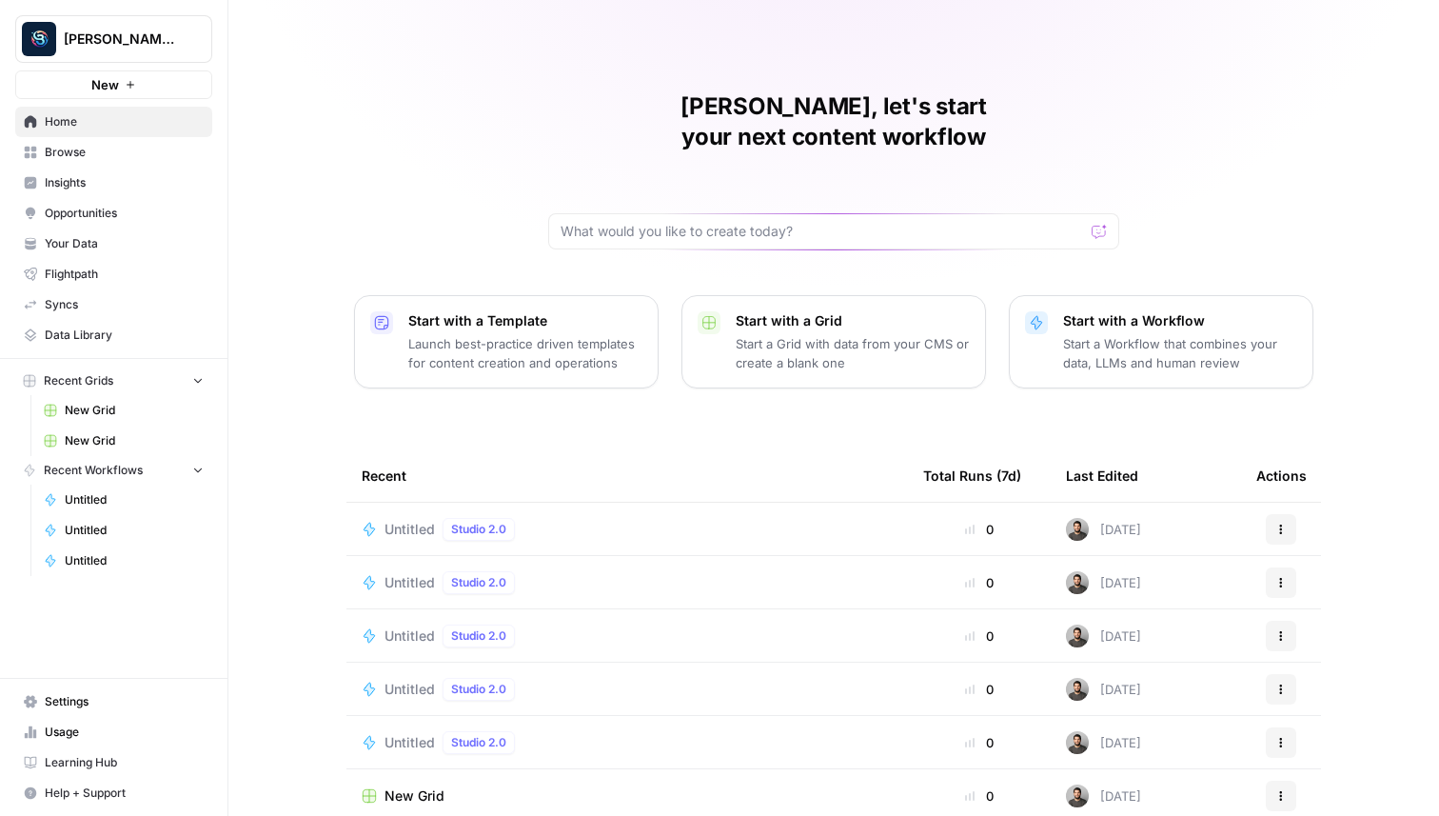
click at [75, 707] on span "Settings" at bounding box center [124, 701] width 159 height 17
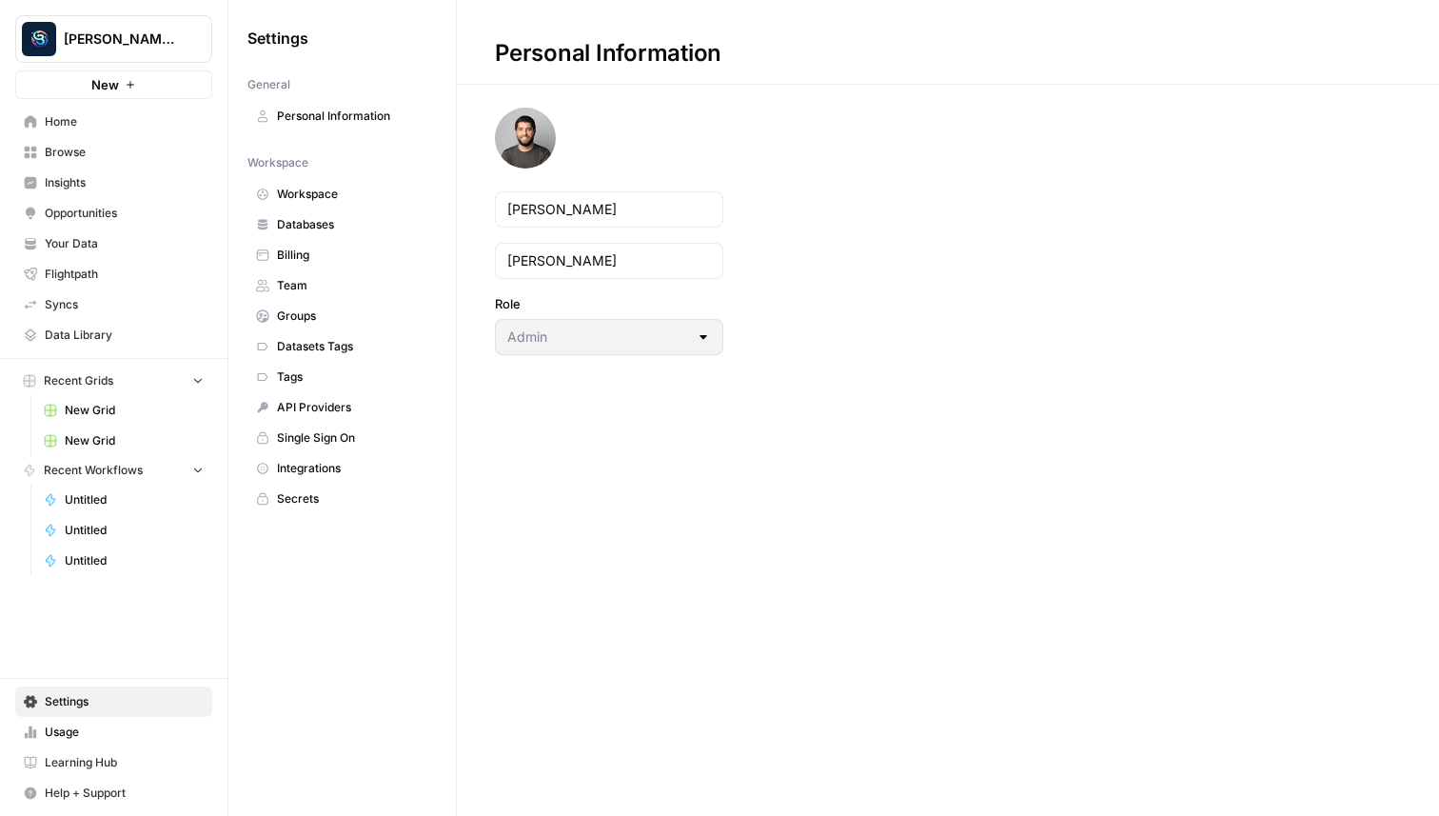
click at [325, 465] on span "Integrations" at bounding box center [352, 468] width 151 height 17
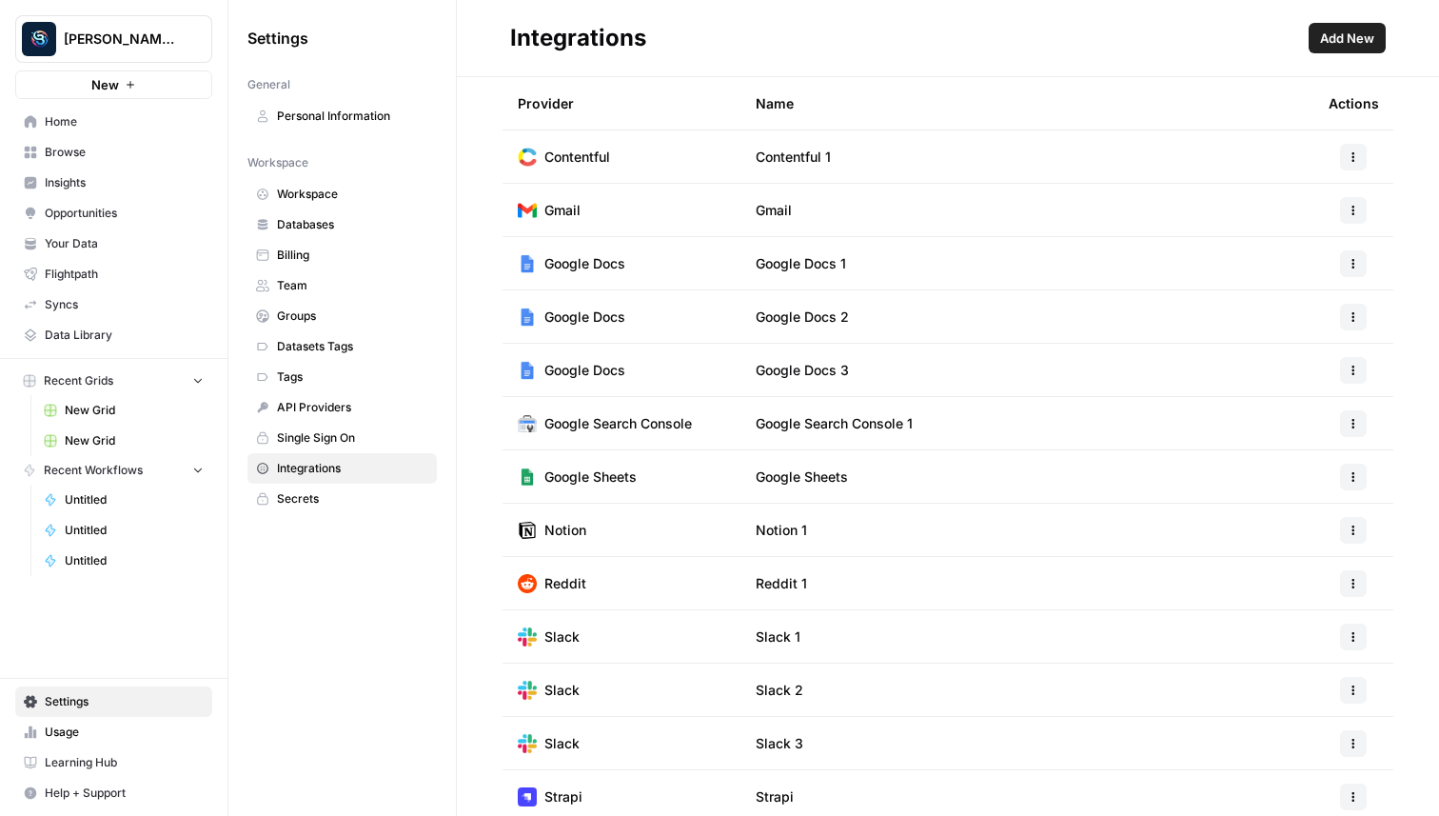
click at [1318, 49] on button "Add New" at bounding box center [1347, 38] width 77 height 30
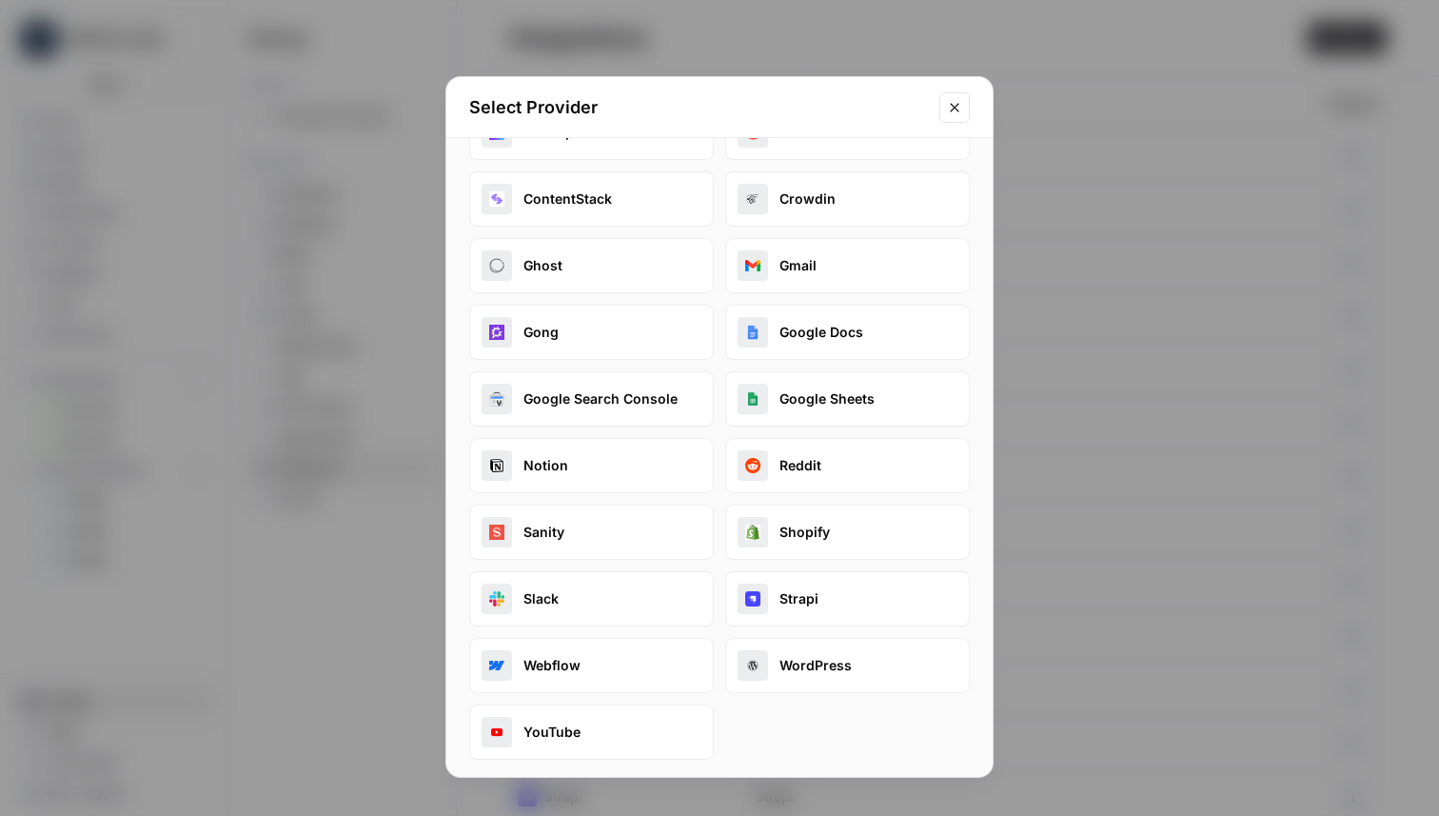
scroll to position [195, 0]
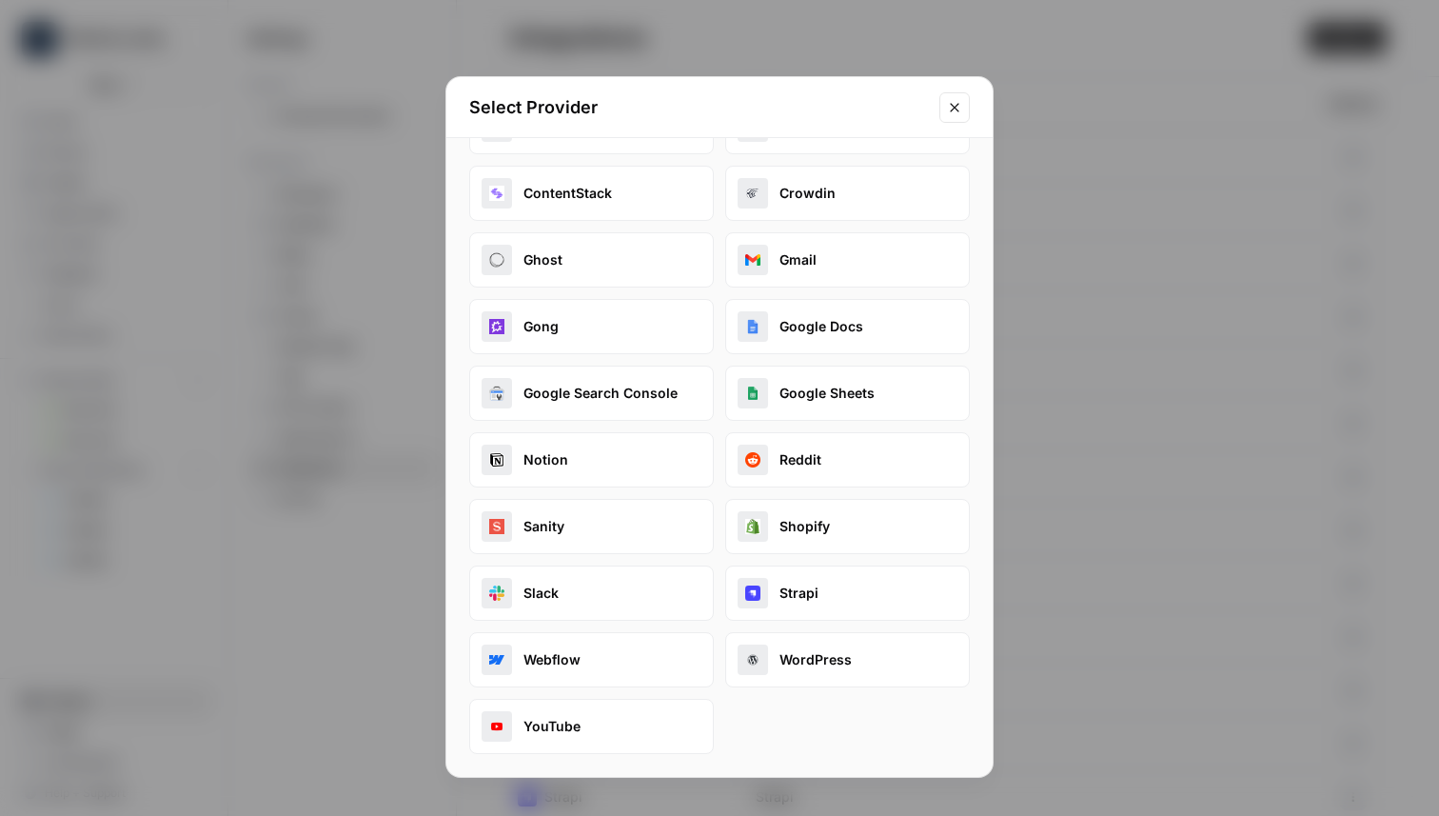
click at [606, 601] on button "Slack" at bounding box center [591, 592] width 245 height 55
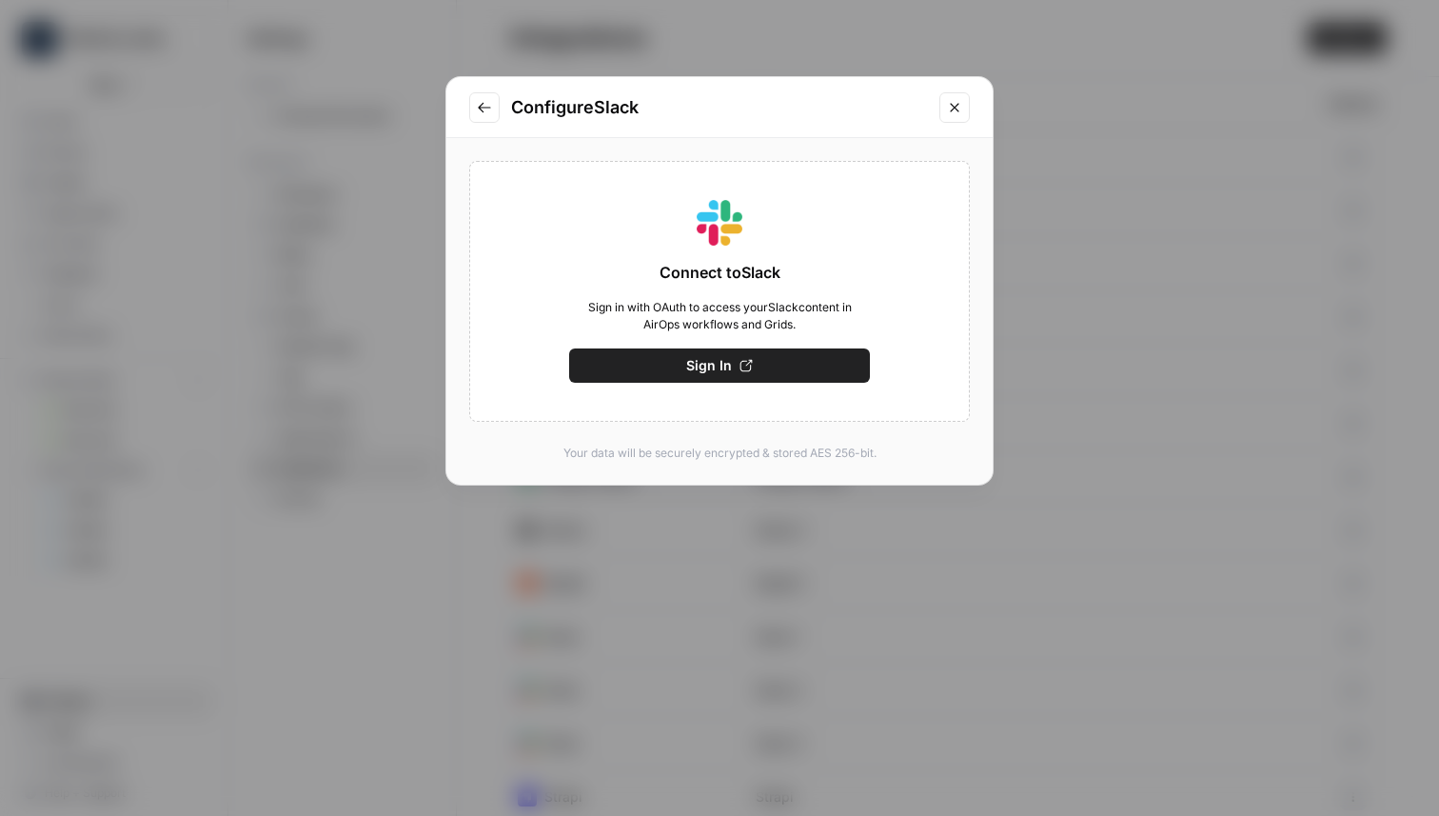
click at [736, 366] on button "Sign In" at bounding box center [719, 365] width 301 height 34
